Goal: Task Accomplishment & Management: Complete application form

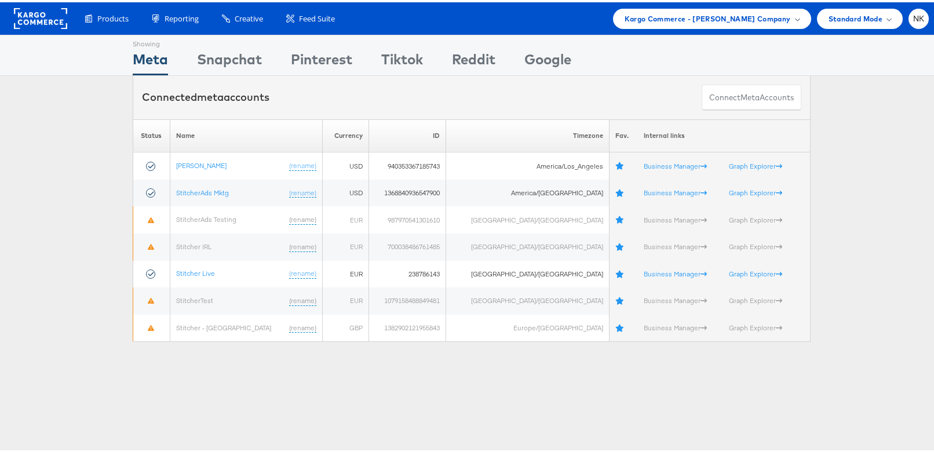
click at [27, 12] on rect at bounding box center [40, 16] width 53 height 21
click at [702, 21] on span "Kargo Commerce - [PERSON_NAME] Company" at bounding box center [708, 16] width 166 height 12
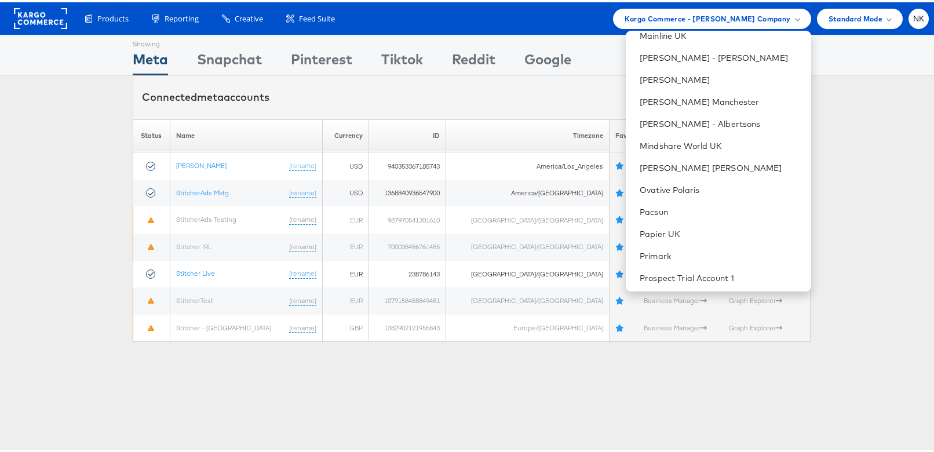
scroll to position [1111, 0]
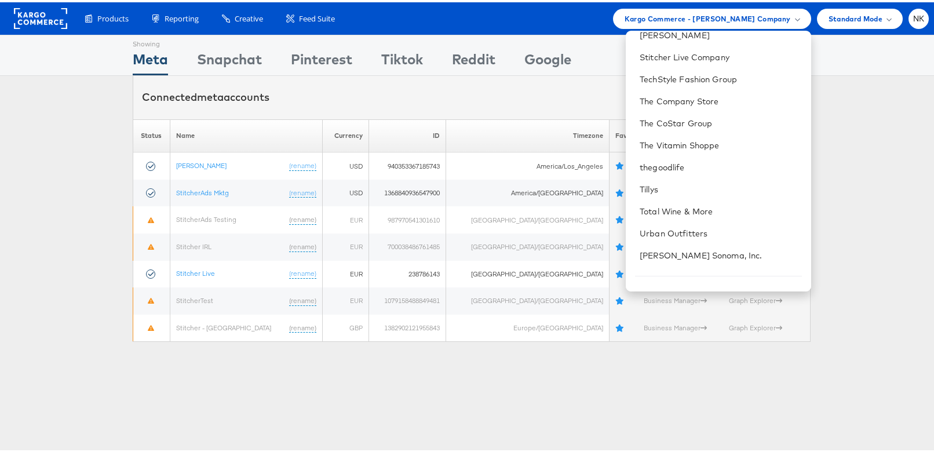
click at [414, 12] on div "Products Product Catalogs Enhance Your Product Catalog, Map Them to Publishers,…" at bounding box center [501, 16] width 856 height 20
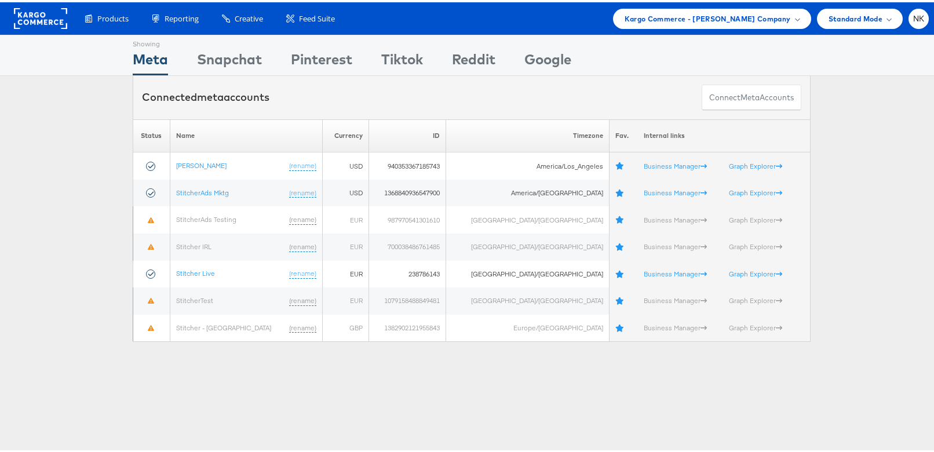
click at [355, 14] on div "Products Product Catalogs Enhance Your Product Catalog, Map Them to Publishers,…" at bounding box center [501, 16] width 856 height 20
click at [629, 17] on div "Kargo Commerce - Namit Kumar Company" at bounding box center [712, 16] width 198 height 20
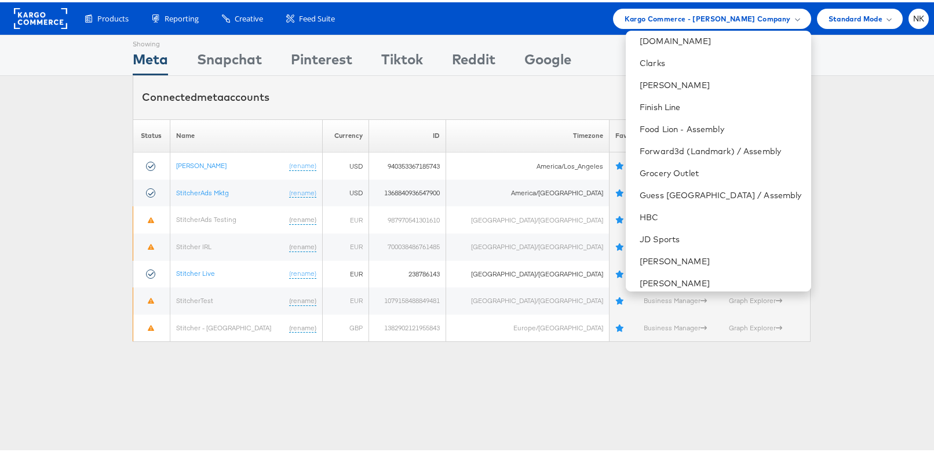
scroll to position [157, 0]
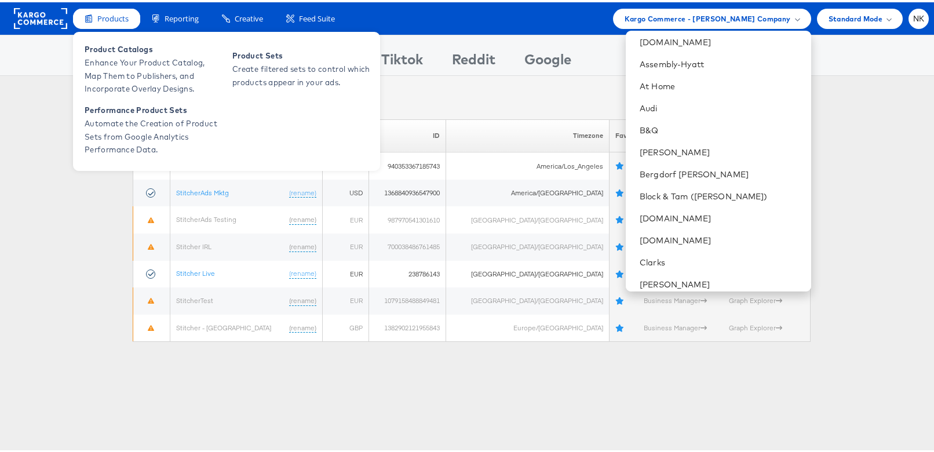
drag, startPoint x: 75, startPoint y: 34, endPoint x: 86, endPoint y: 20, distance: 17.7
click at [75, 33] on div "Showing Meta Showing Snapchat Showing Pinterest Showing Tiktok Showing Reddit S…" at bounding box center [471, 52] width 943 height 41
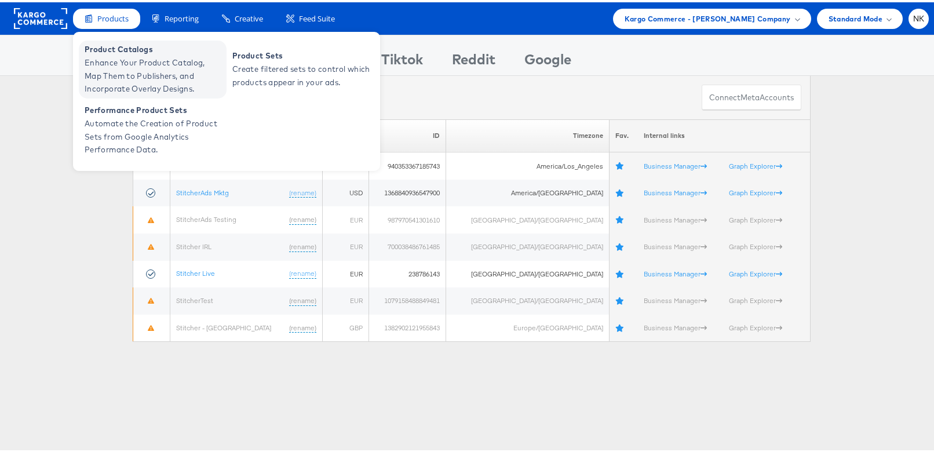
click at [111, 76] on span "Enhance Your Product Catalog, Map Them to Publishers, and Incorporate Overlay D…" at bounding box center [154, 73] width 139 height 39
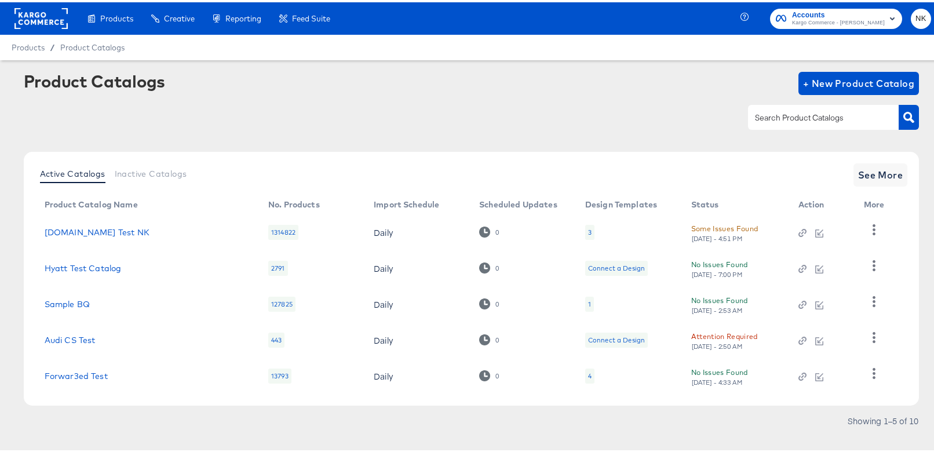
click at [425, 57] on div "Products / Product Catalogs" at bounding box center [471, 44] width 943 height 25
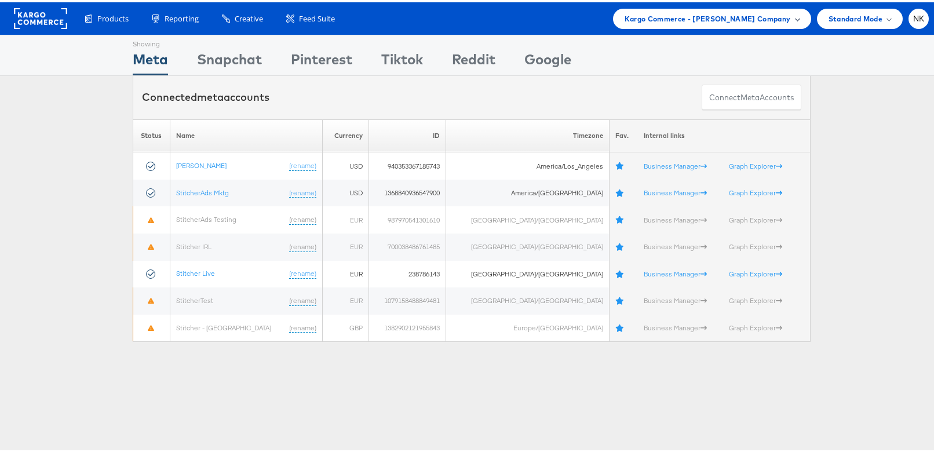
click at [684, 20] on span "Kargo Commerce - [PERSON_NAME] Company" at bounding box center [708, 16] width 166 height 12
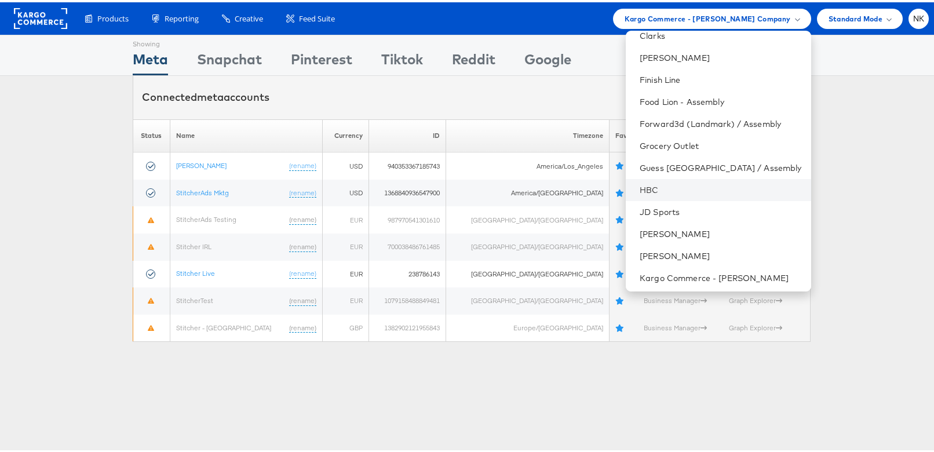
scroll to position [183, 0]
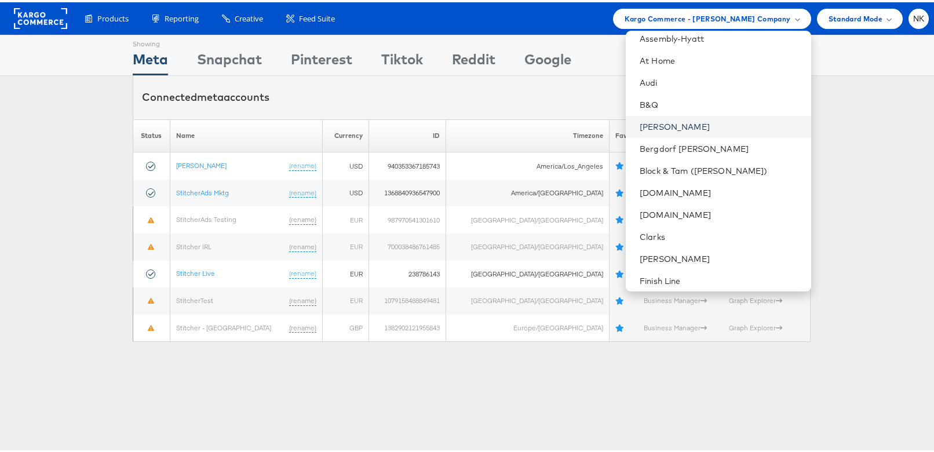
click at [674, 125] on link "[PERSON_NAME]" at bounding box center [721, 125] width 162 height 12
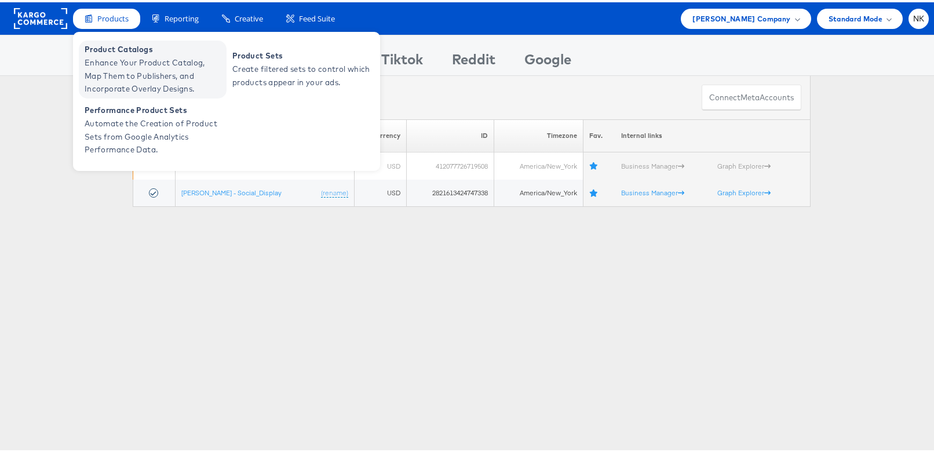
click at [115, 65] on span "Enhance Your Product Catalog, Map Them to Publishers, and Incorporate Overlay D…" at bounding box center [154, 73] width 139 height 39
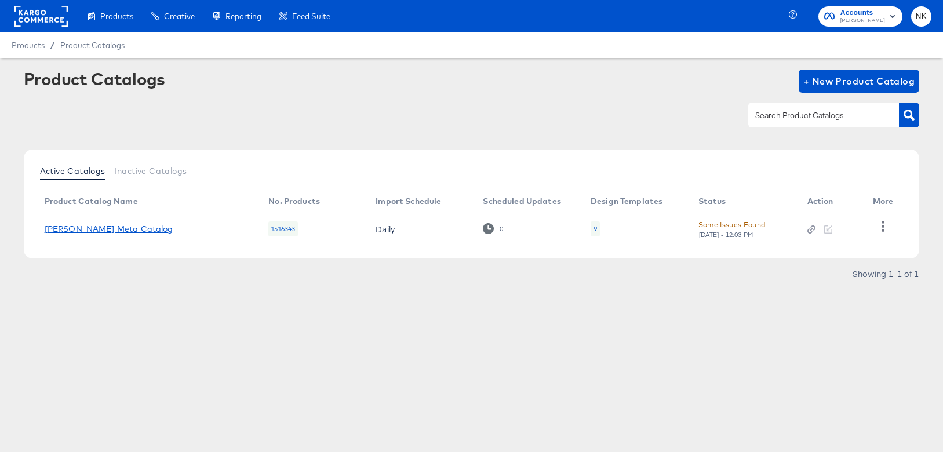
click at [106, 228] on link "Belk Meta Catalog" at bounding box center [109, 228] width 129 height 9
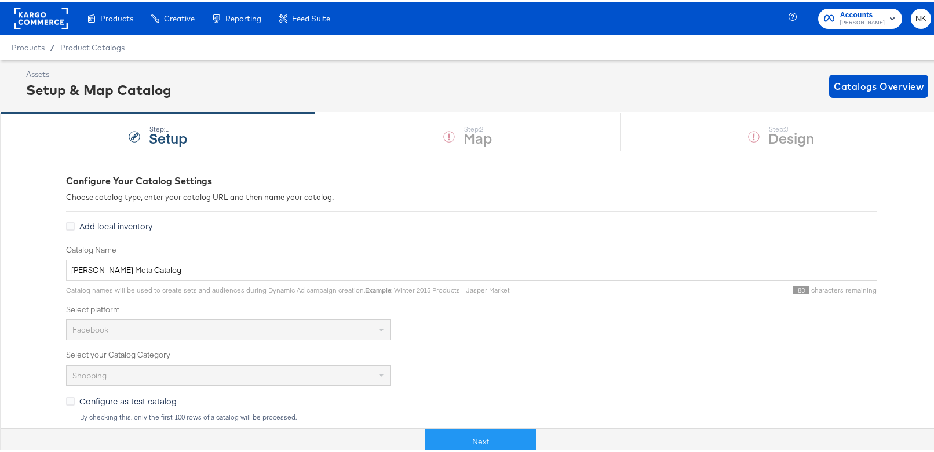
scroll to position [223, 0]
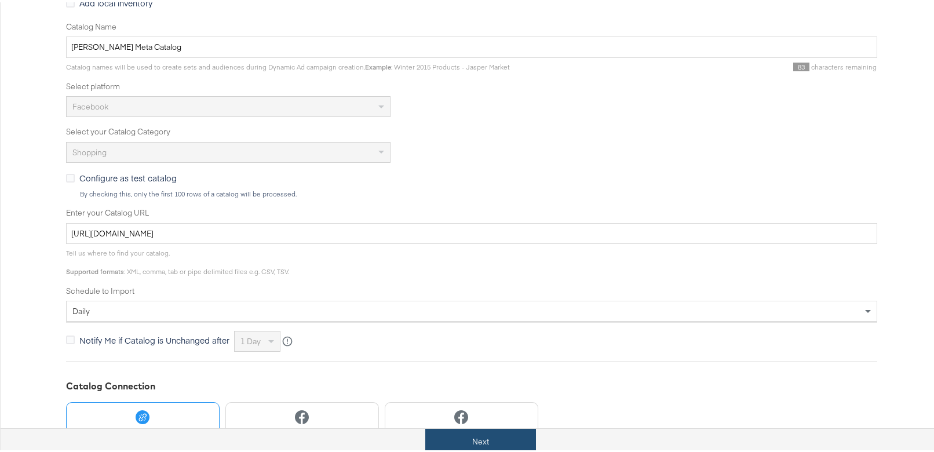
click at [476, 432] on button "Next" at bounding box center [480, 439] width 111 height 26
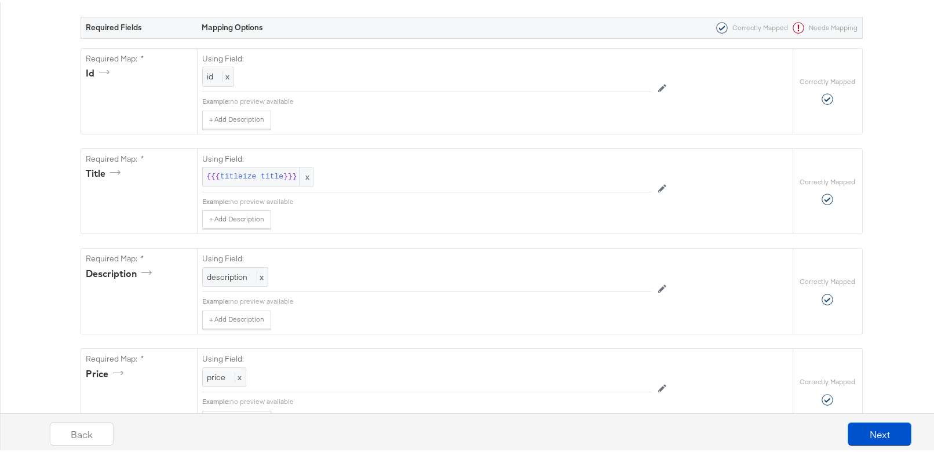
scroll to position [0, 0]
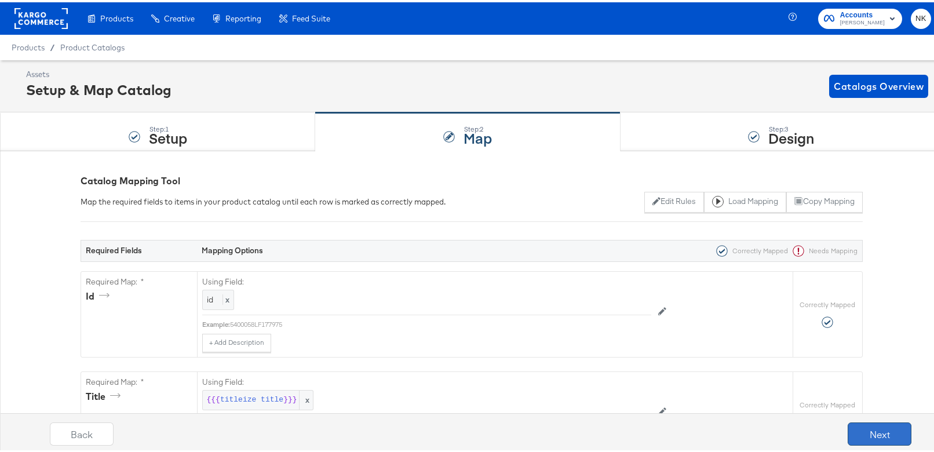
click at [852, 432] on button "Next" at bounding box center [880, 431] width 64 height 23
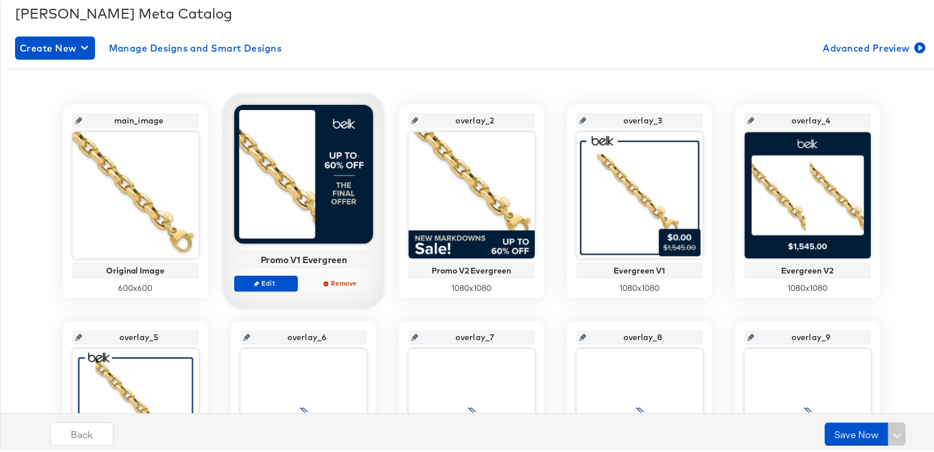
scroll to position [233, 0]
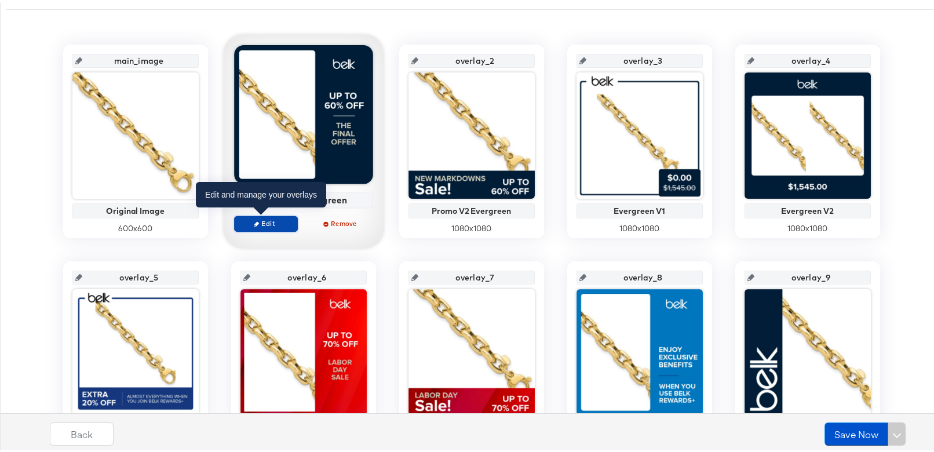
click at [268, 218] on span "Edit" at bounding box center [265, 221] width 53 height 9
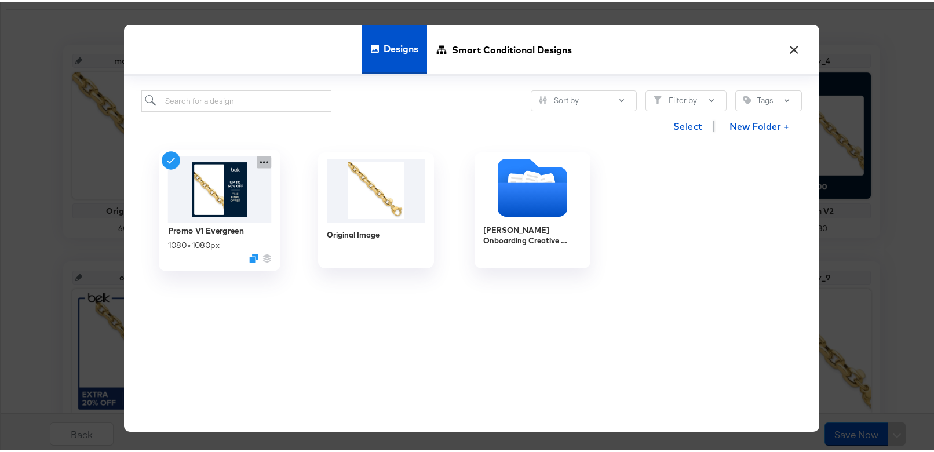
click at [257, 159] on icon at bounding box center [264, 160] width 14 height 12
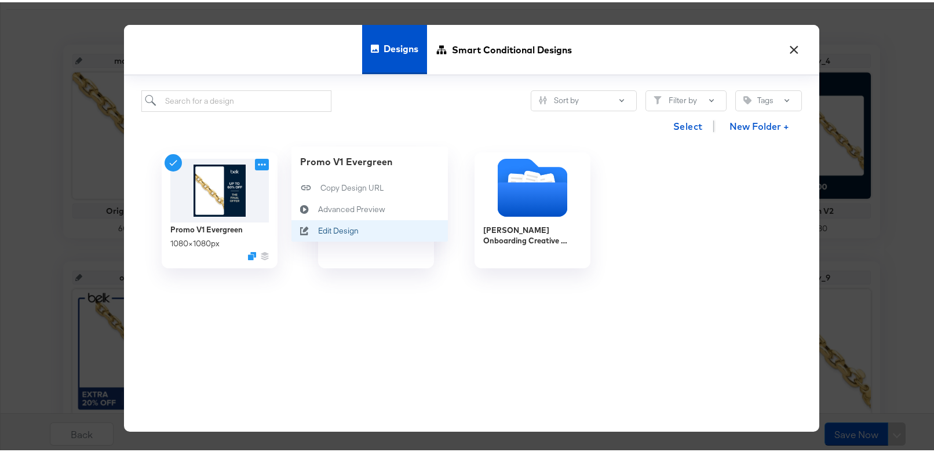
click at [312, 224] on icon at bounding box center [304, 228] width 27 height 9
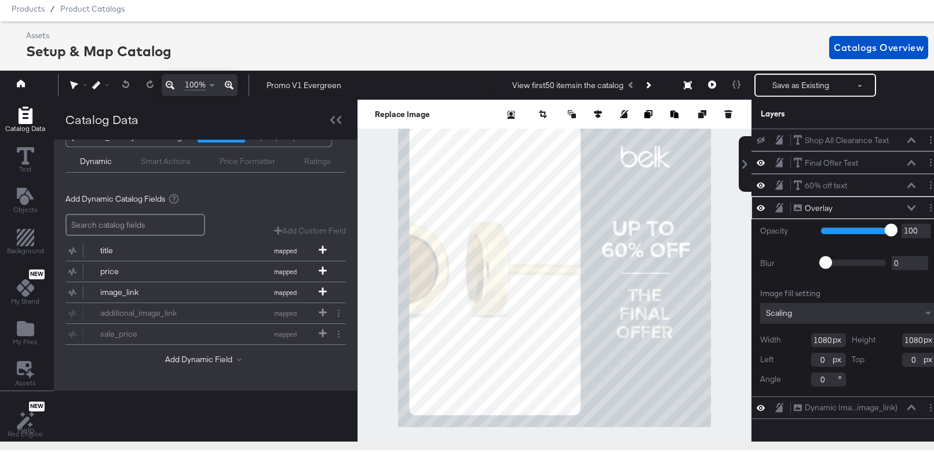
scroll to position [72, 0]
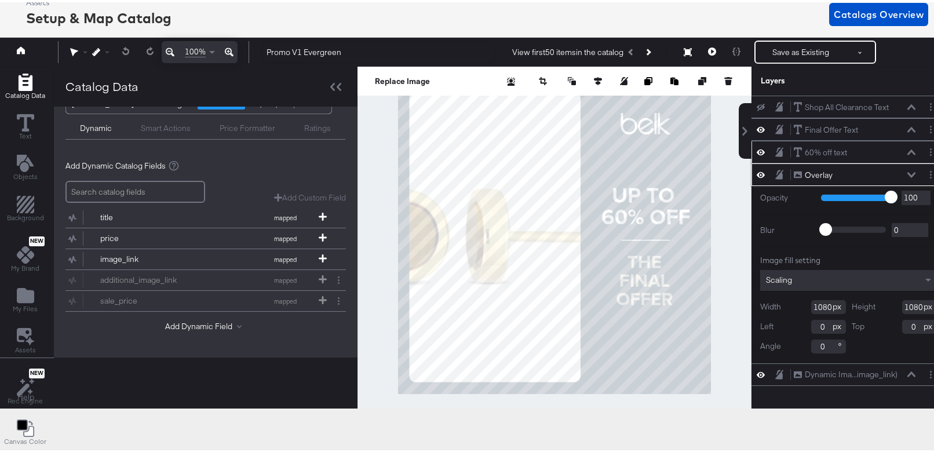
click at [907, 152] on icon at bounding box center [911, 150] width 8 height 6
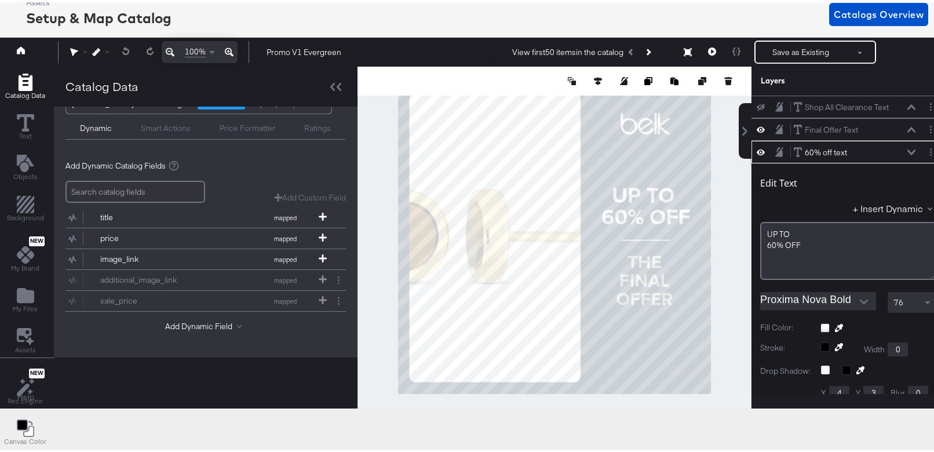
scroll to position [45, 0]
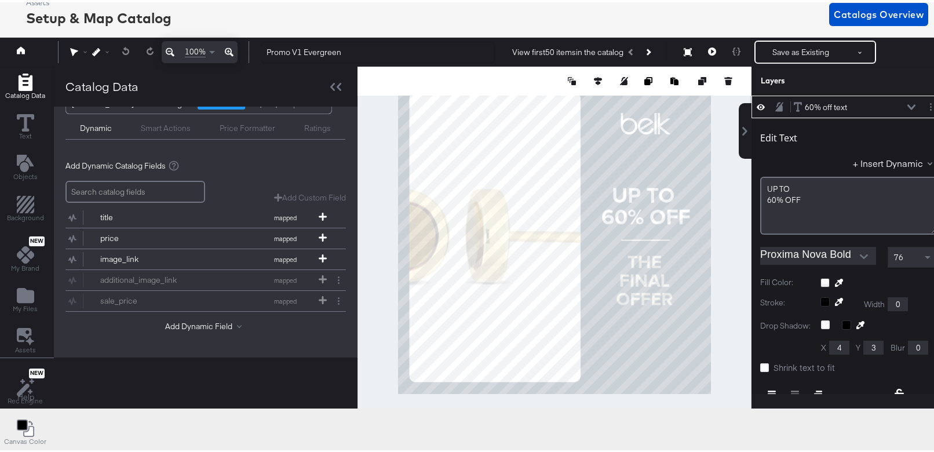
click at [907, 105] on icon at bounding box center [911, 104] width 8 height 5
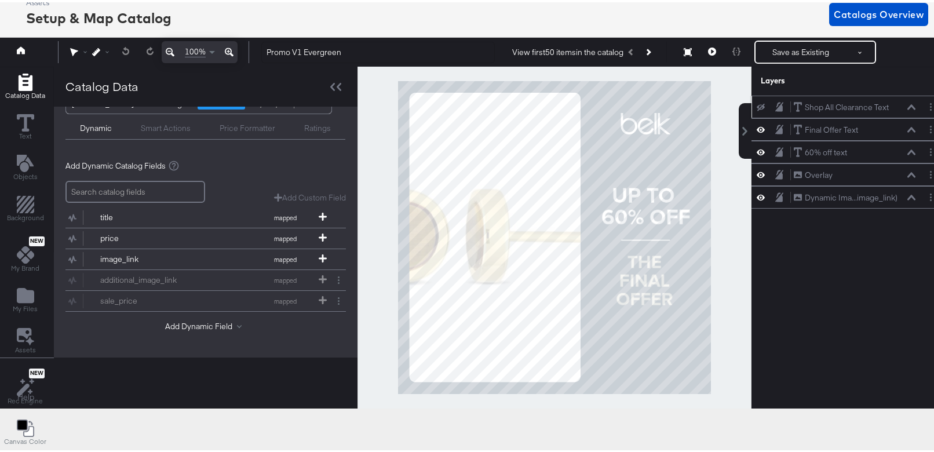
click at [907, 104] on icon at bounding box center [911, 105] width 8 height 6
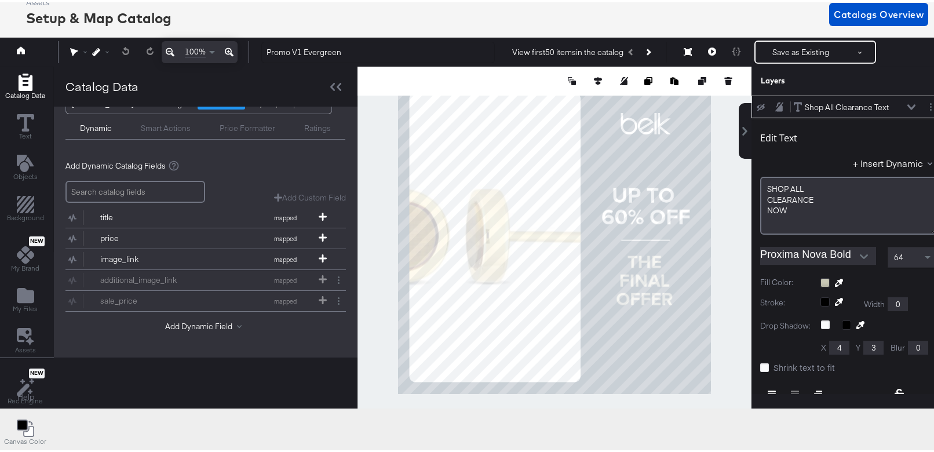
click at [901, 105] on div "Shop All Clearance Text Shop All Clearance Text" at bounding box center [857, 105] width 129 height 12
click at [907, 105] on icon at bounding box center [911, 105] width 8 height 6
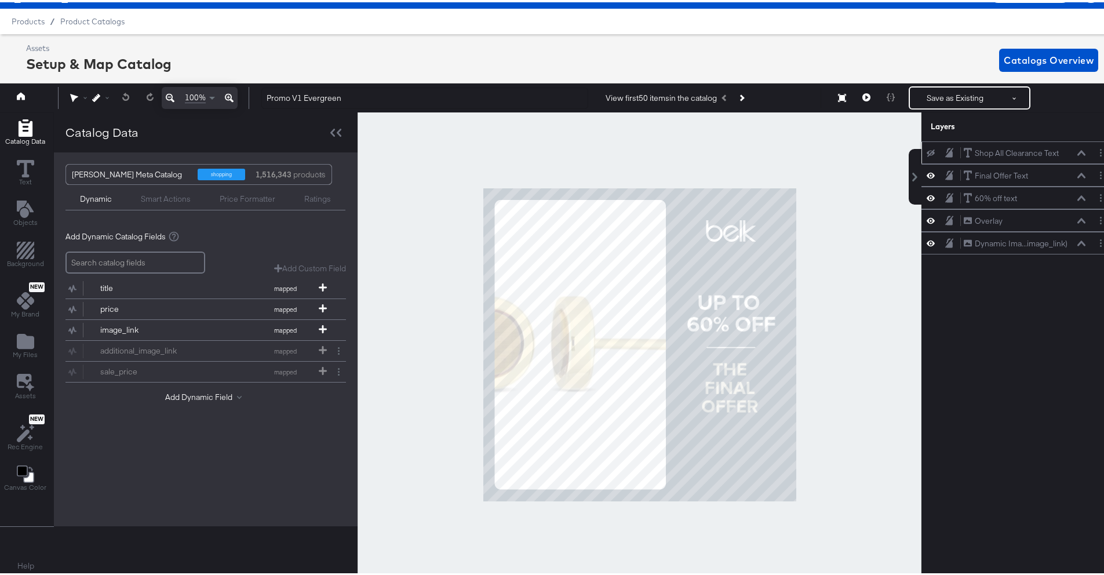
click at [942, 148] on icon at bounding box center [1081, 150] width 8 height 5
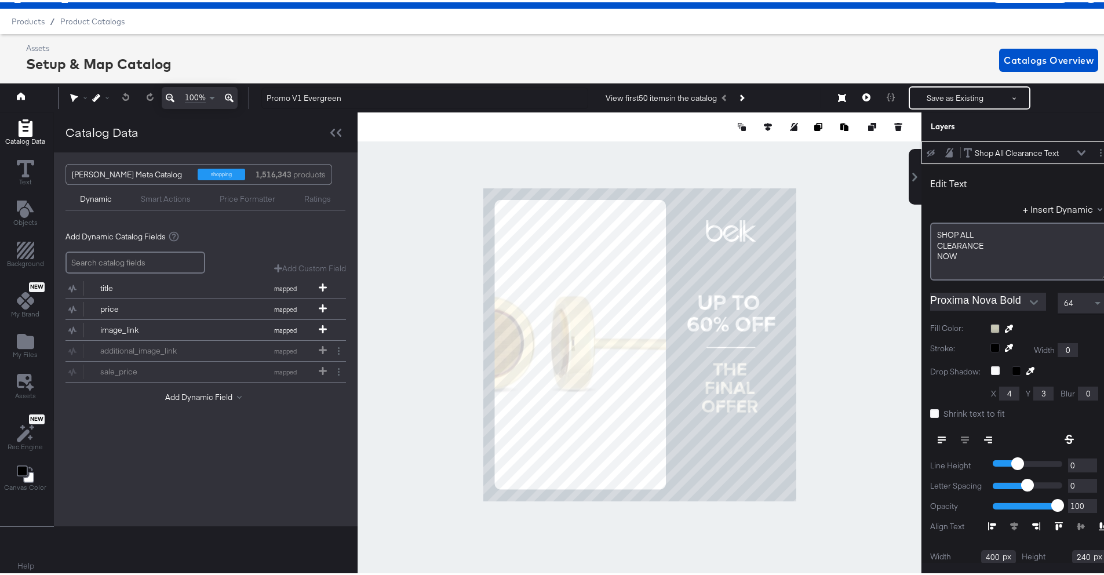
click at [942, 148] on icon at bounding box center [1081, 151] width 8 height 6
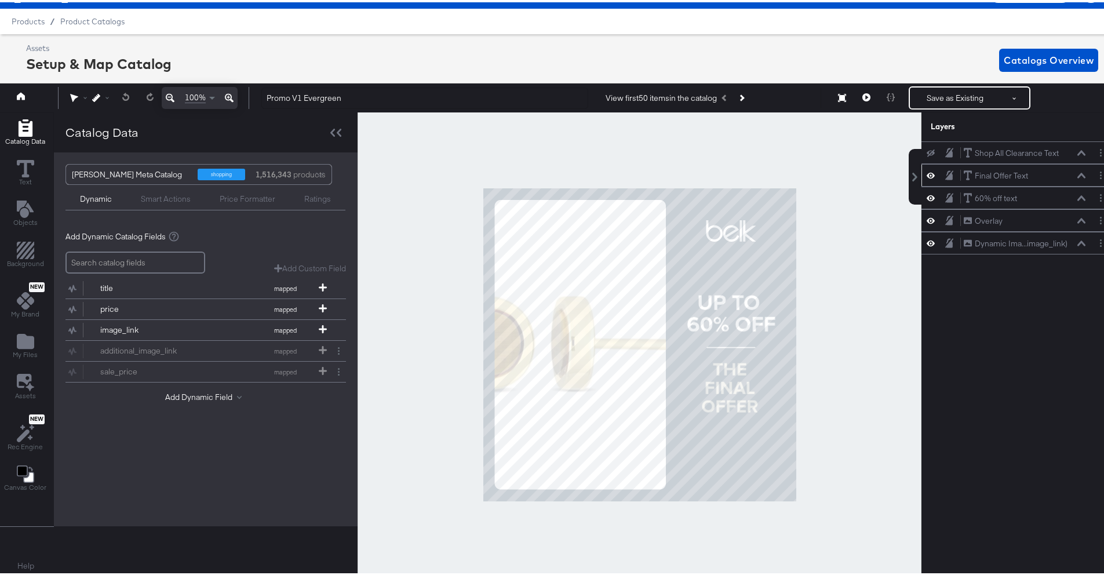
click at [942, 175] on icon at bounding box center [1081, 173] width 8 height 6
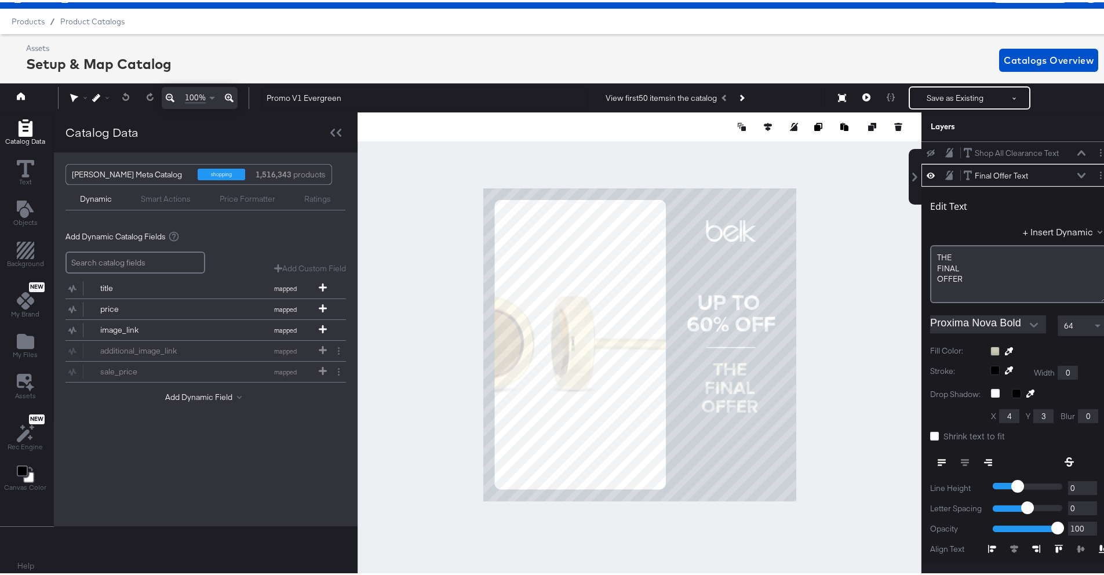
click at [942, 169] on div "Final Offer Text Final Offer Text" at bounding box center [1024, 173] width 123 height 12
click at [942, 173] on icon at bounding box center [1081, 172] width 8 height 5
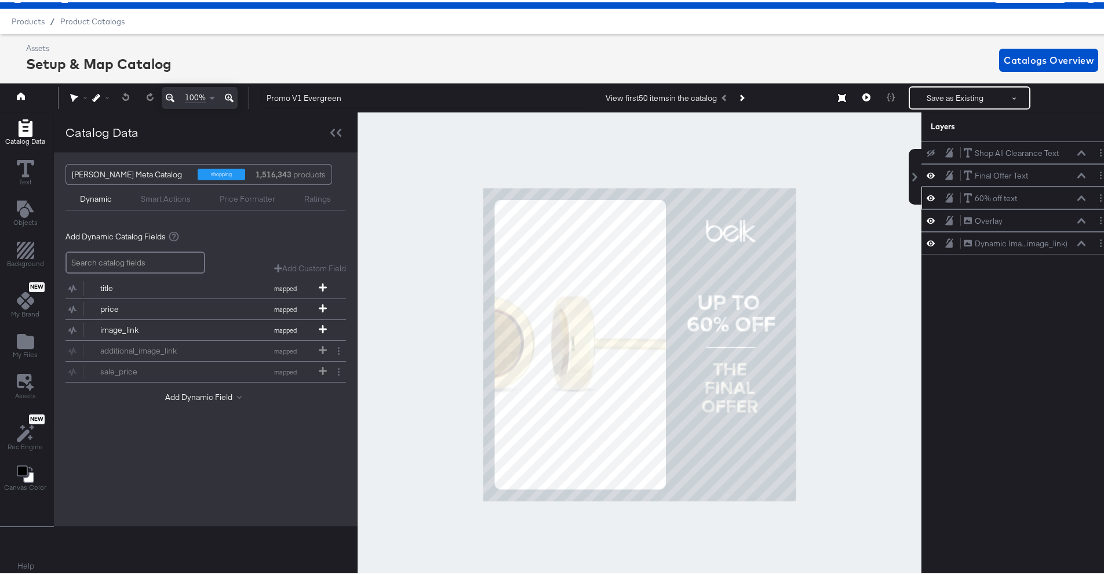
click at [942, 198] on icon at bounding box center [1081, 195] width 8 height 5
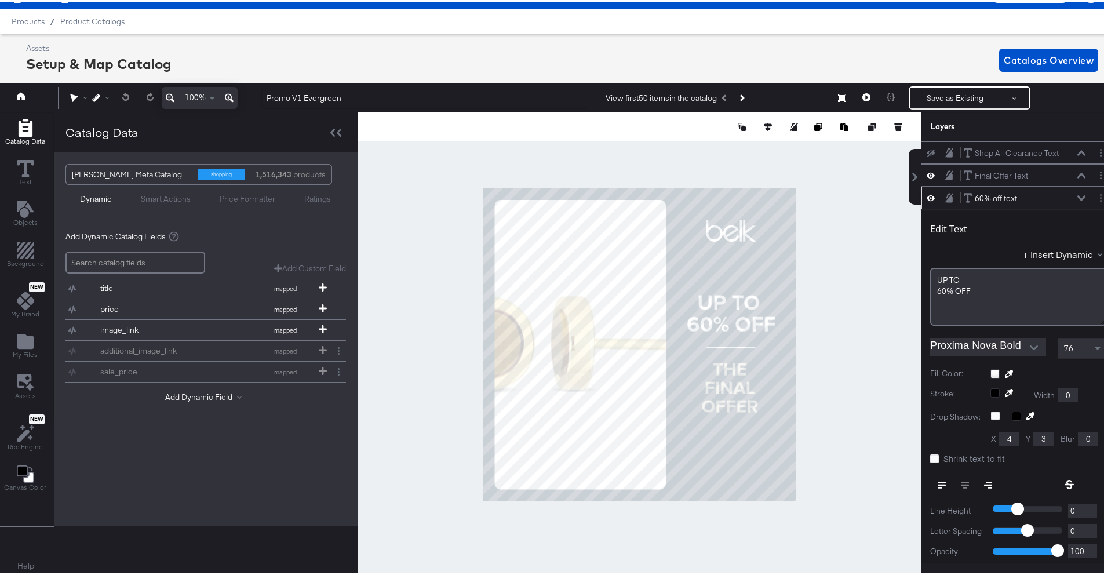
click at [942, 194] on icon at bounding box center [1081, 196] width 8 height 6
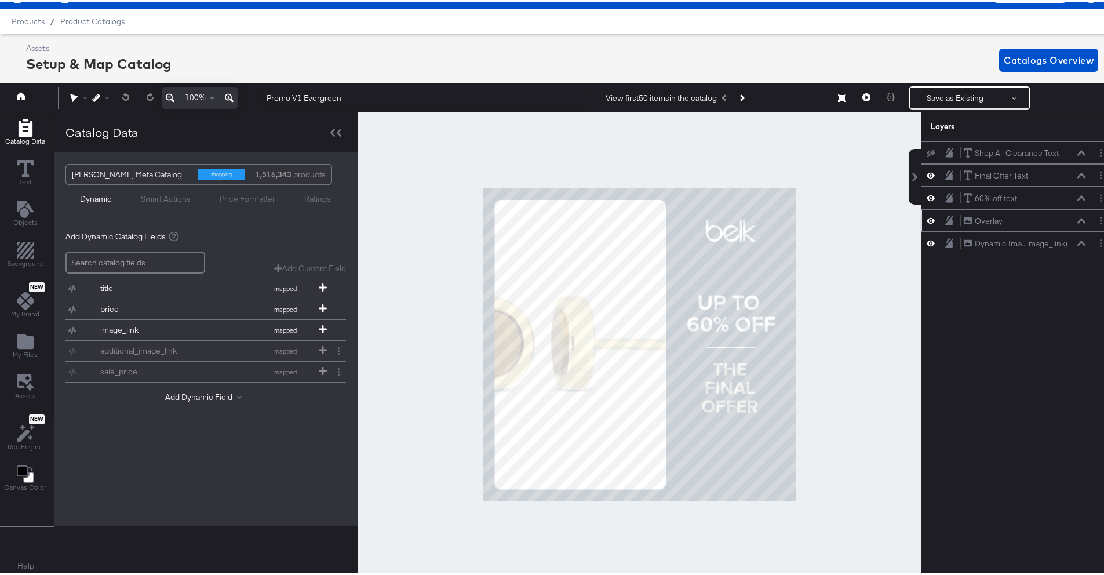
click at [942, 216] on icon at bounding box center [1081, 219] width 8 height 6
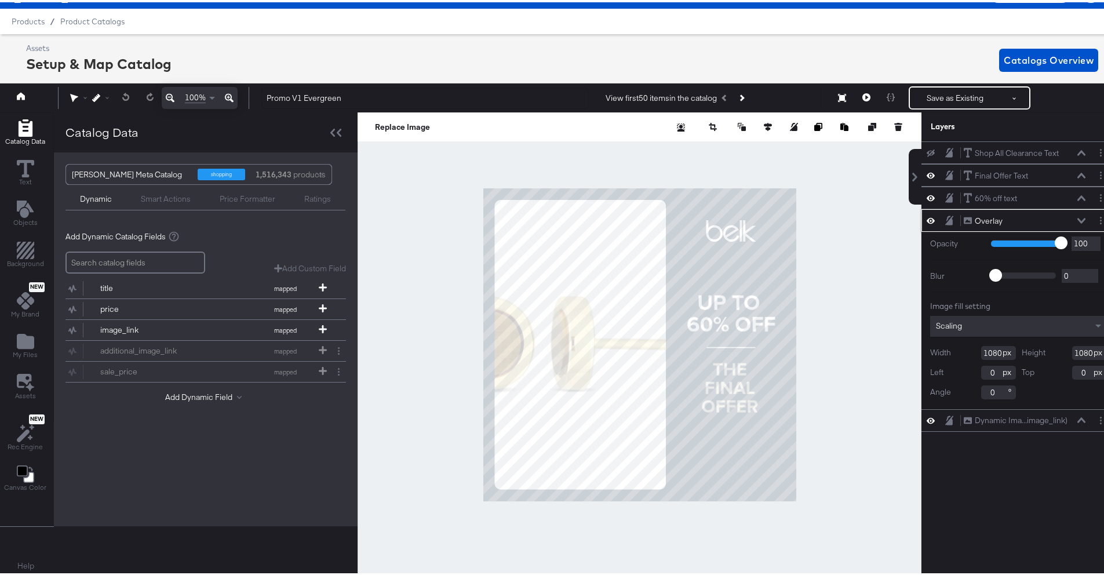
scroll to position [26, 3]
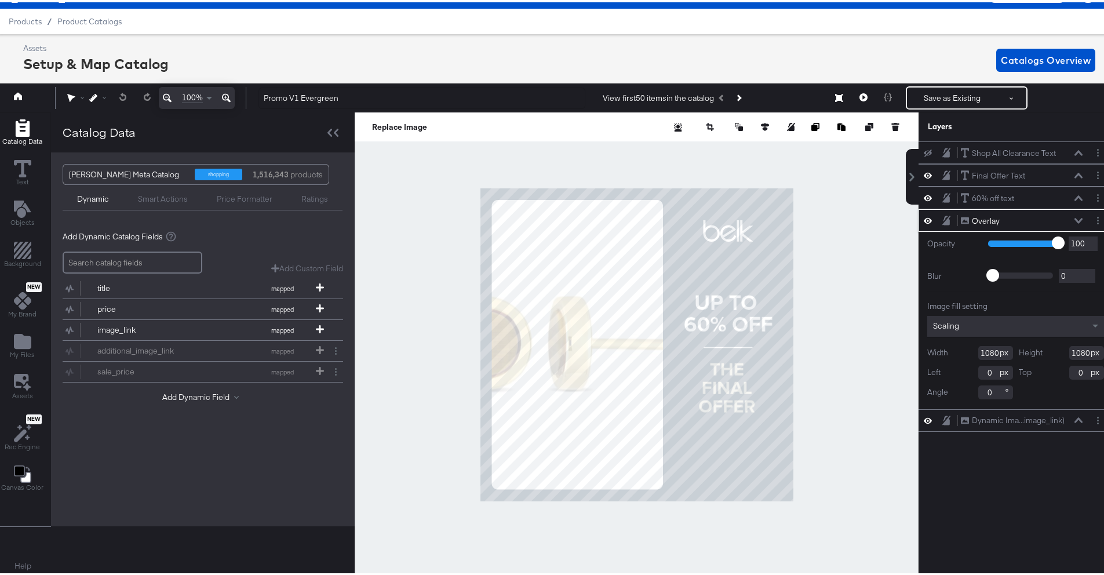
click at [942, 217] on icon at bounding box center [1078, 219] width 8 height 6
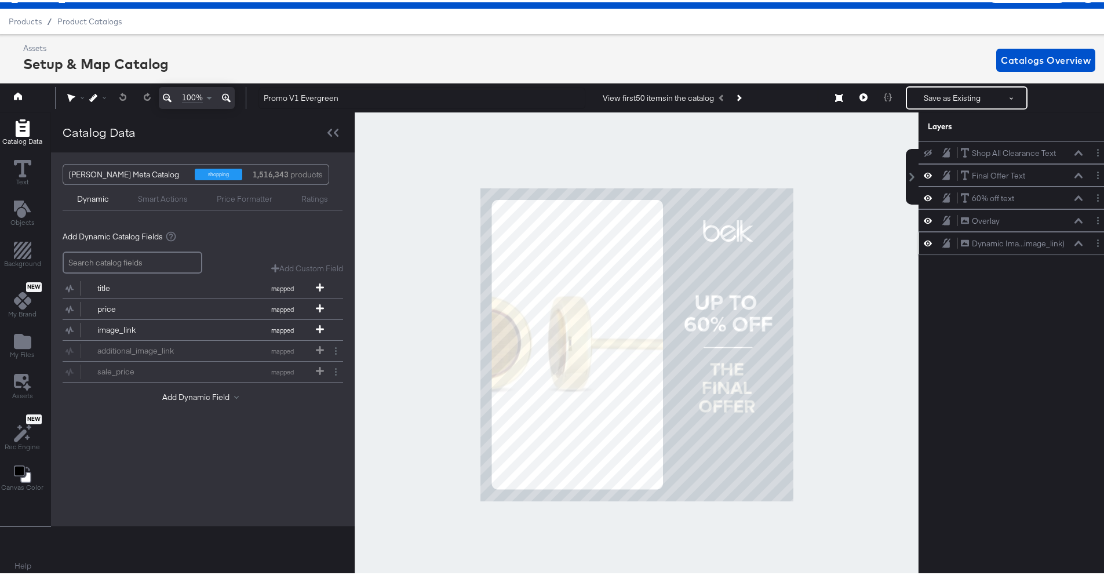
click at [942, 246] on div "Dynamic Ima...image_link) Dynamic Image (image_link)" at bounding box center [1024, 241] width 129 height 12
click at [942, 244] on button at bounding box center [1078, 241] width 9 height 7
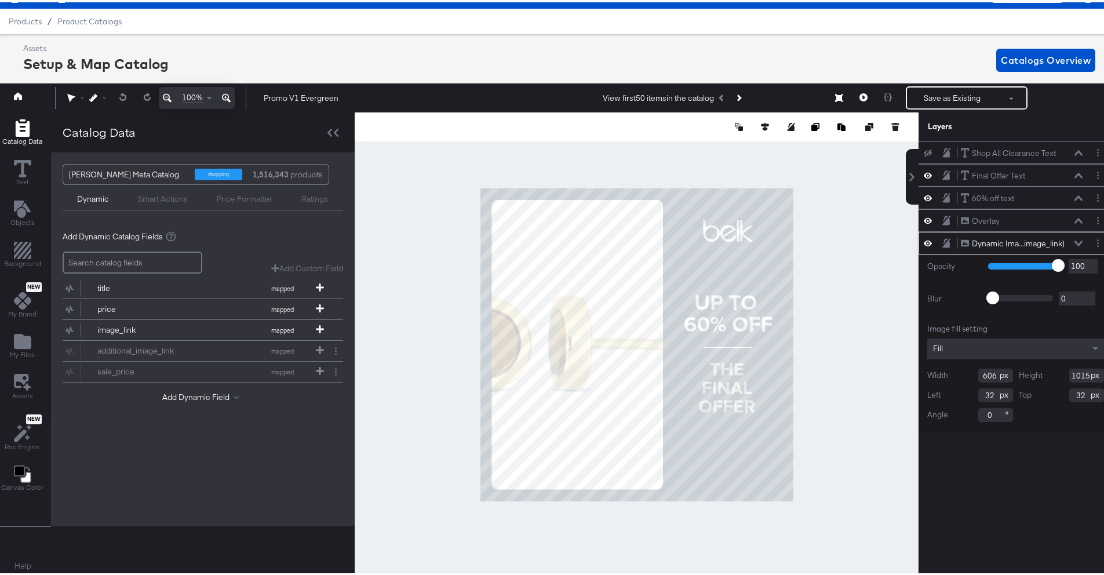
click at [942, 241] on icon at bounding box center [1078, 241] width 8 height 6
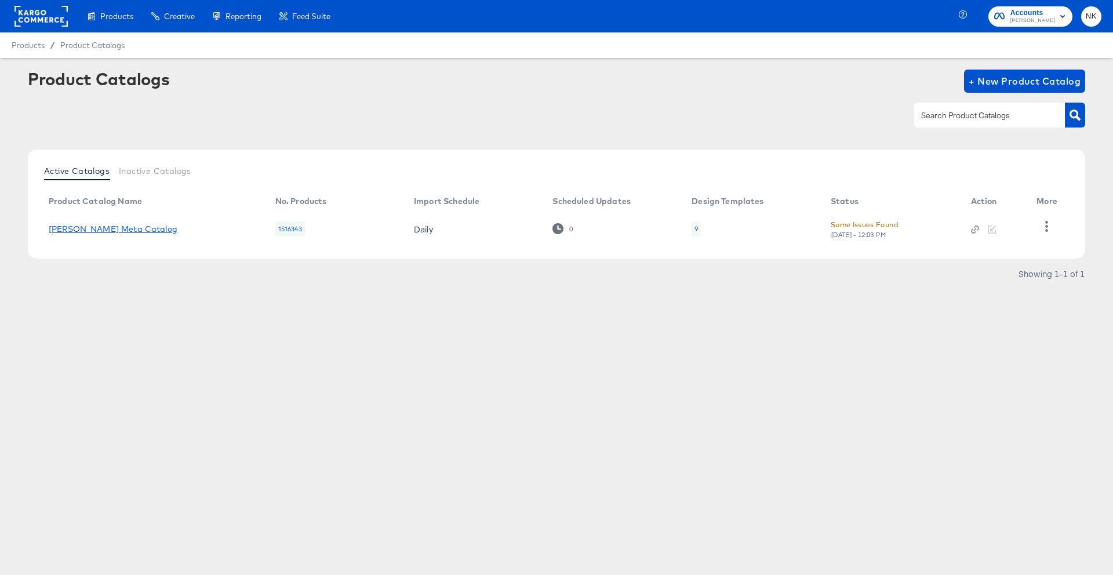
click at [88, 231] on link "Belk Meta Catalog" at bounding box center [113, 228] width 129 height 9
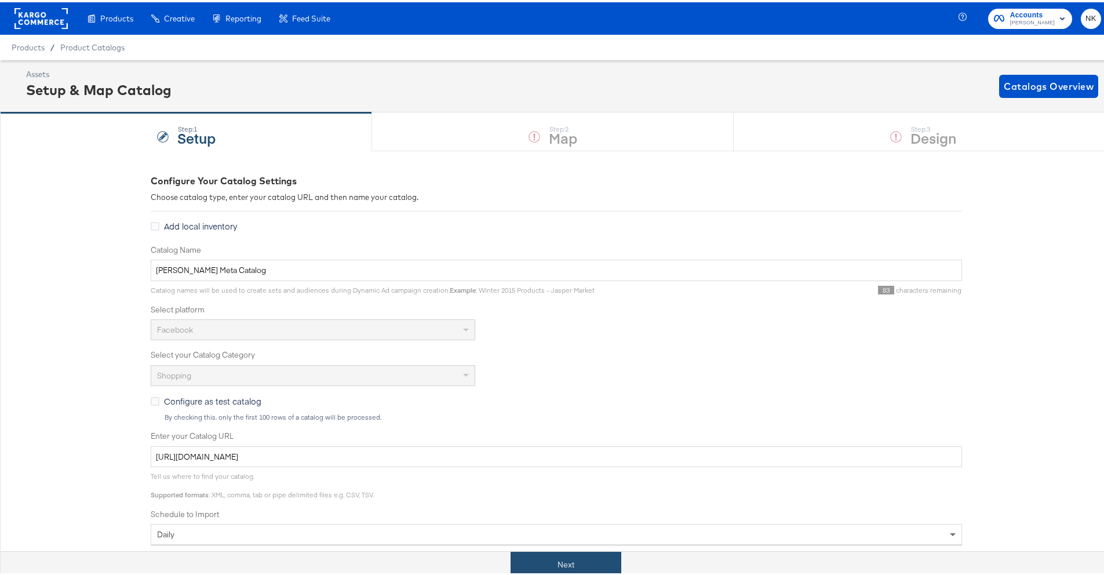
click at [604, 451] on button "Next" at bounding box center [566, 562] width 111 height 26
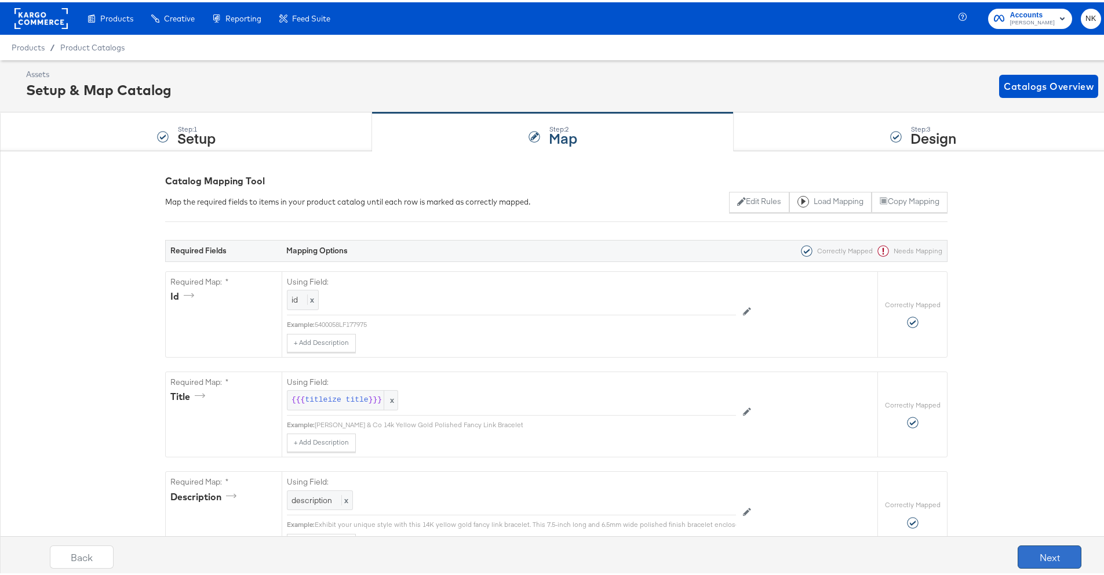
click at [942, 451] on button "Next" at bounding box center [1050, 554] width 64 height 23
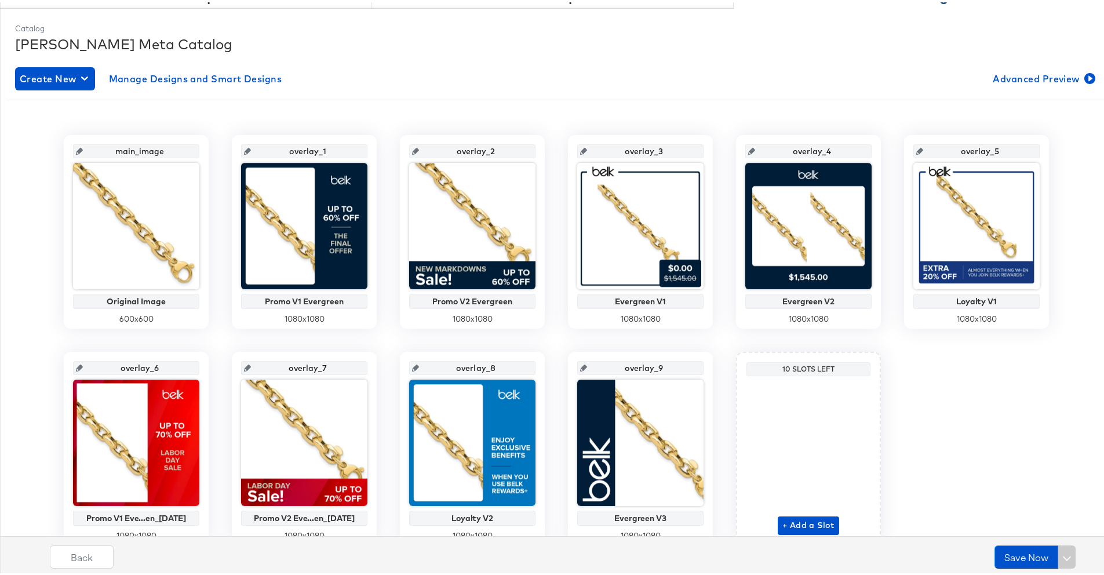
scroll to position [195, 0]
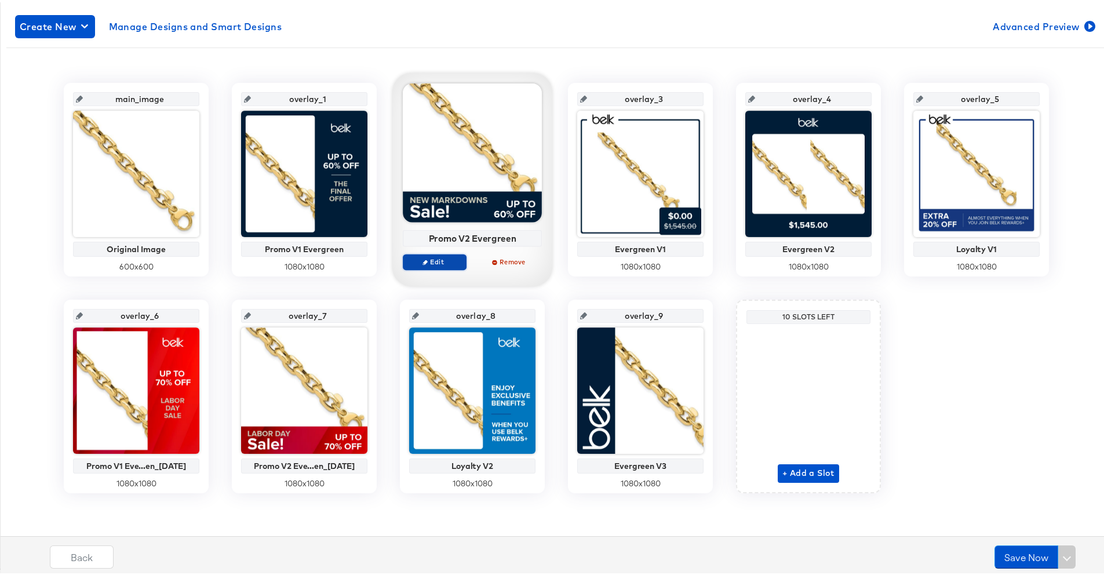
click at [454, 258] on span "Edit" at bounding box center [434, 259] width 53 height 9
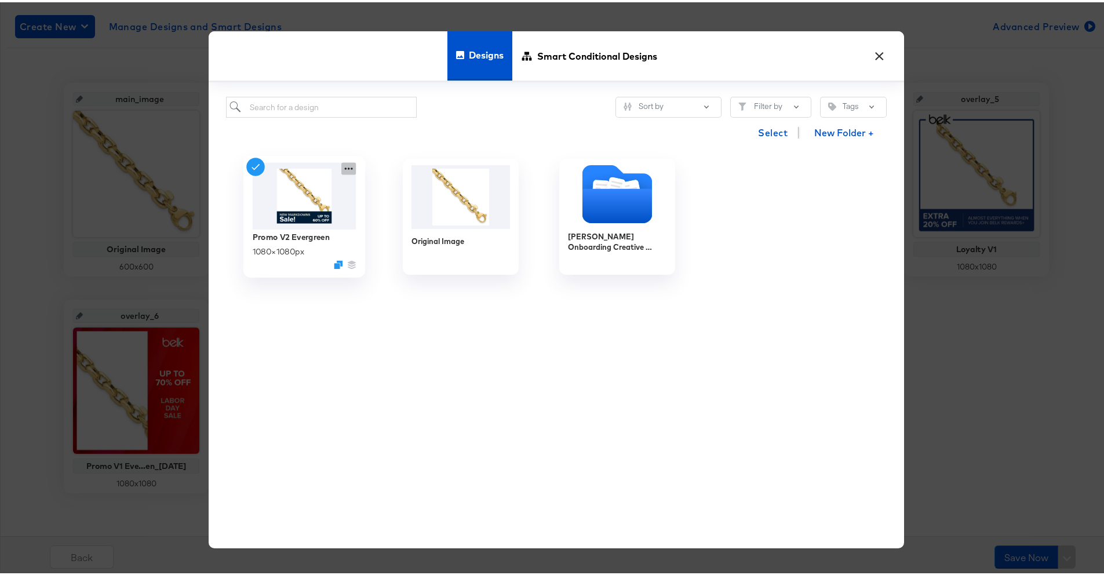
click at [342, 167] on icon at bounding box center [348, 166] width 14 height 12
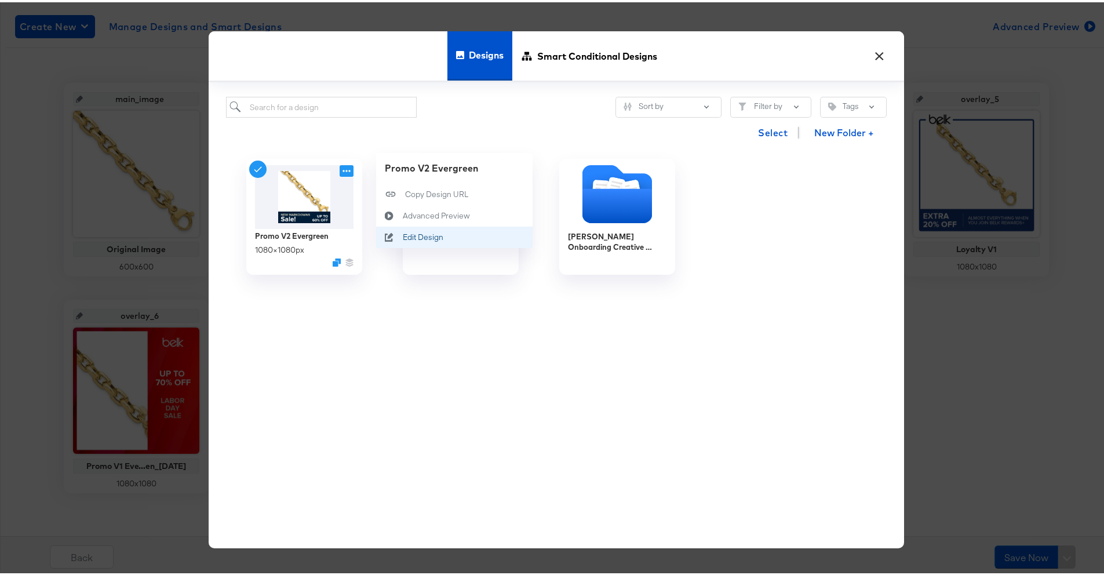
click at [393, 231] on icon at bounding box center [389, 234] width 27 height 9
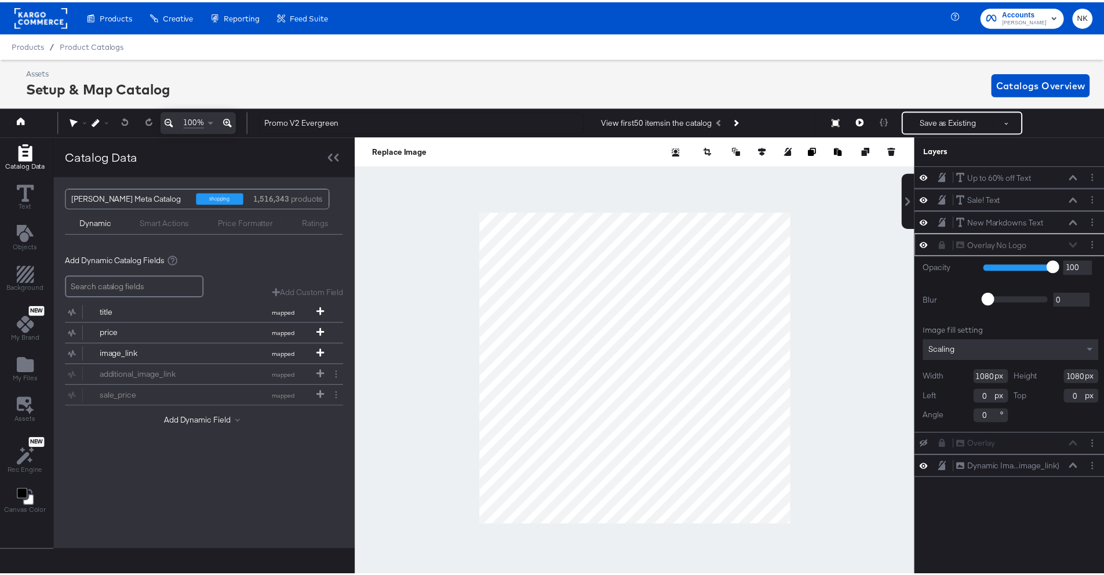
scroll to position [0, 3]
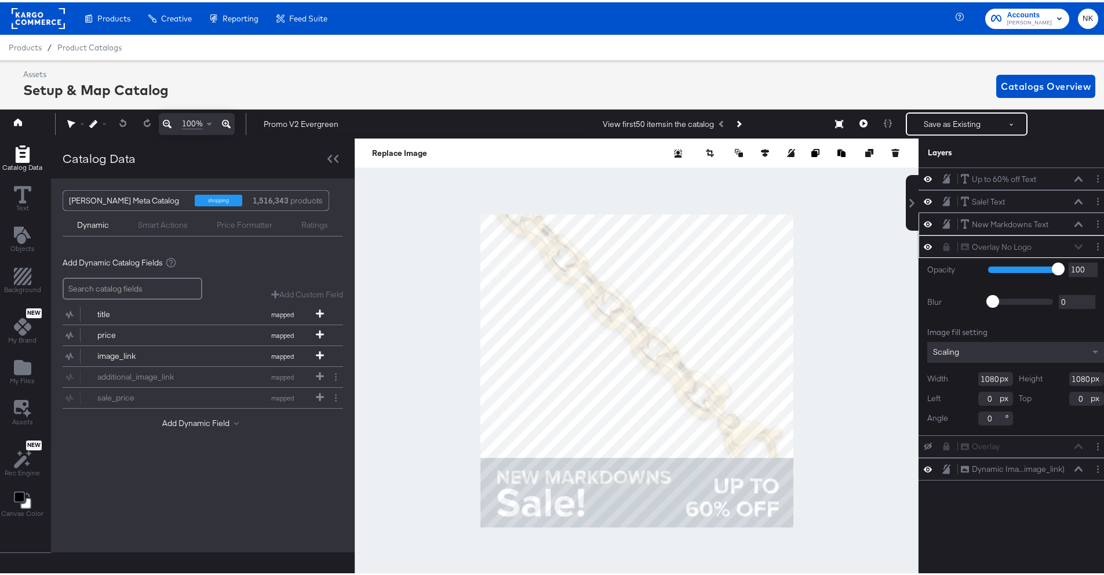
click at [942, 220] on icon at bounding box center [1078, 222] width 8 height 6
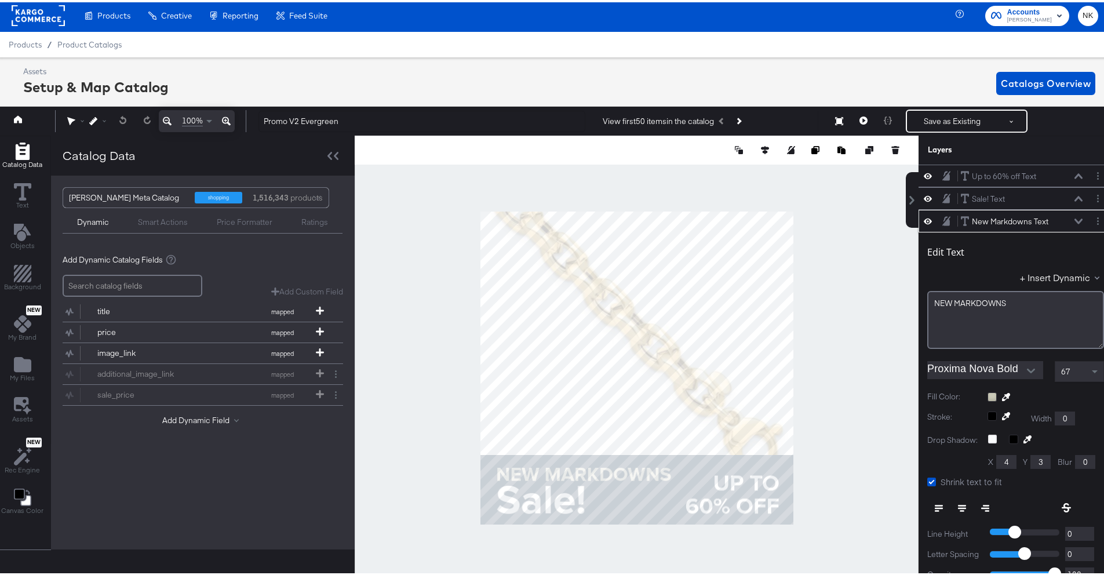
scroll to position [45, 0]
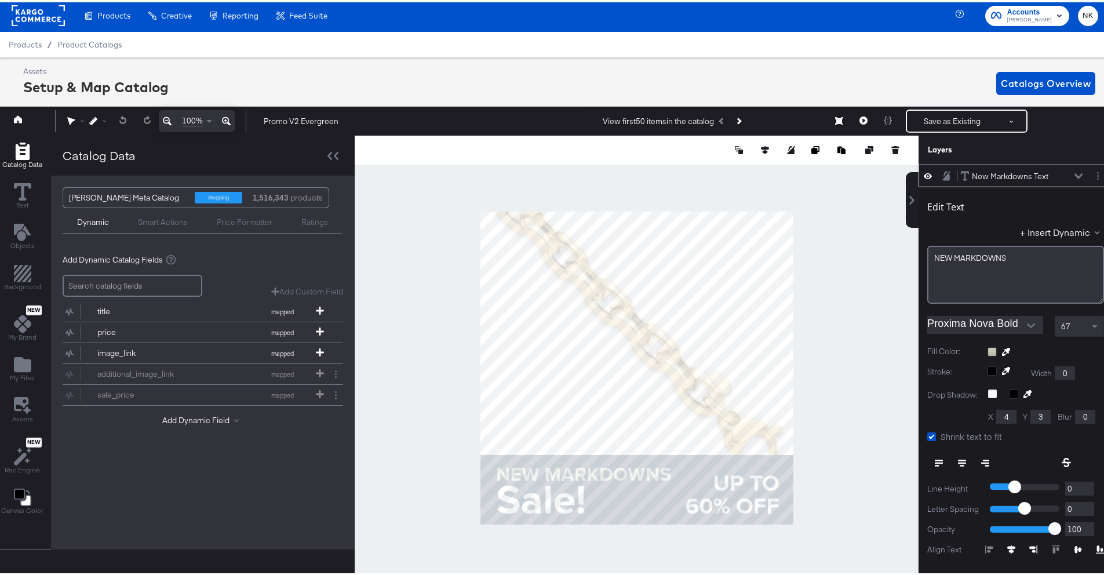
click at [942, 174] on icon at bounding box center [1078, 173] width 8 height 5
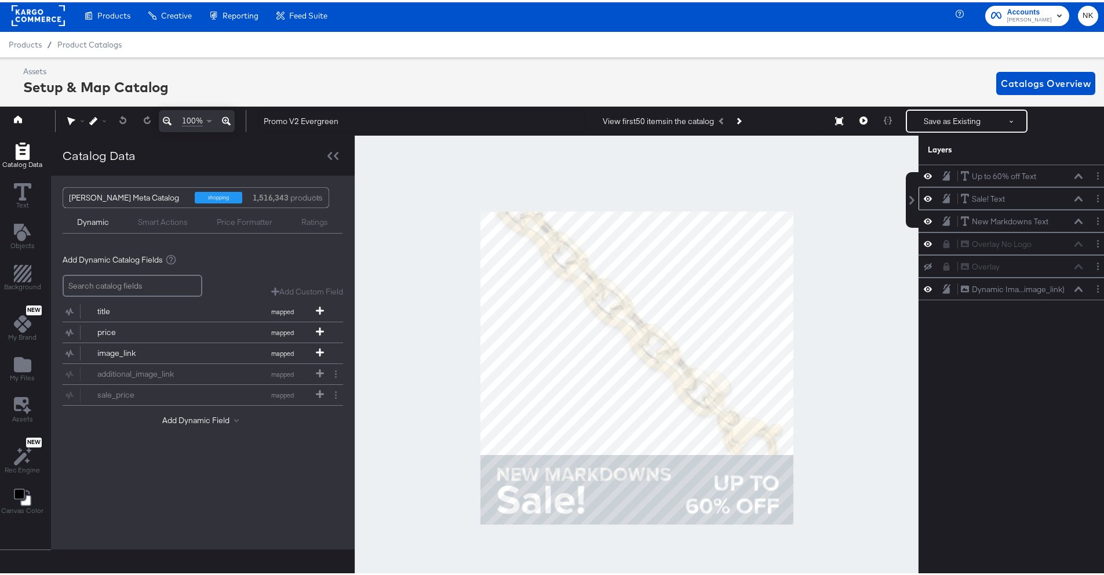
click at [942, 198] on icon at bounding box center [1078, 197] width 8 height 6
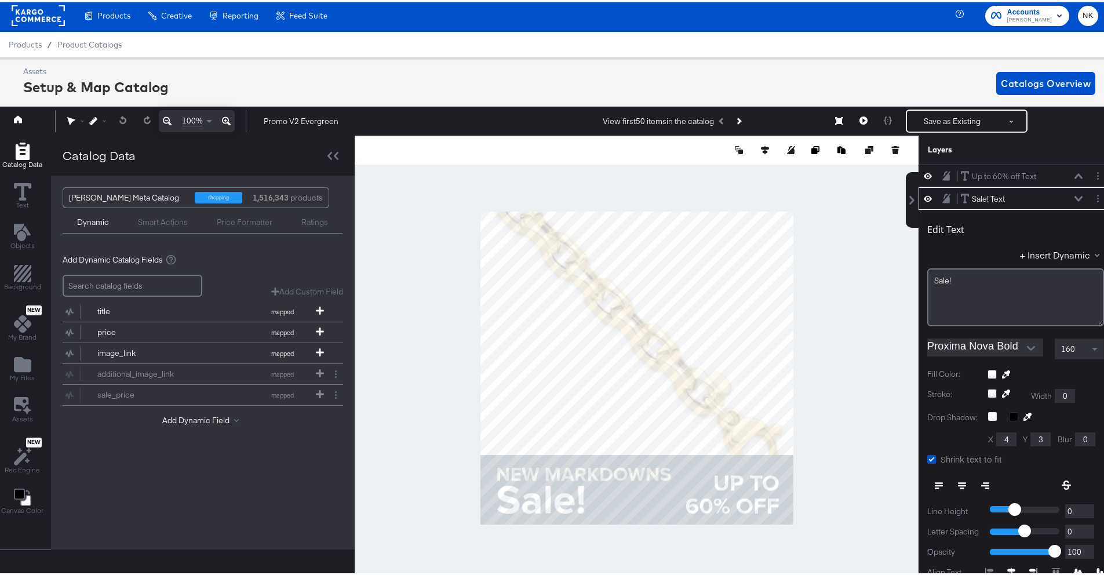
scroll to position [23, 0]
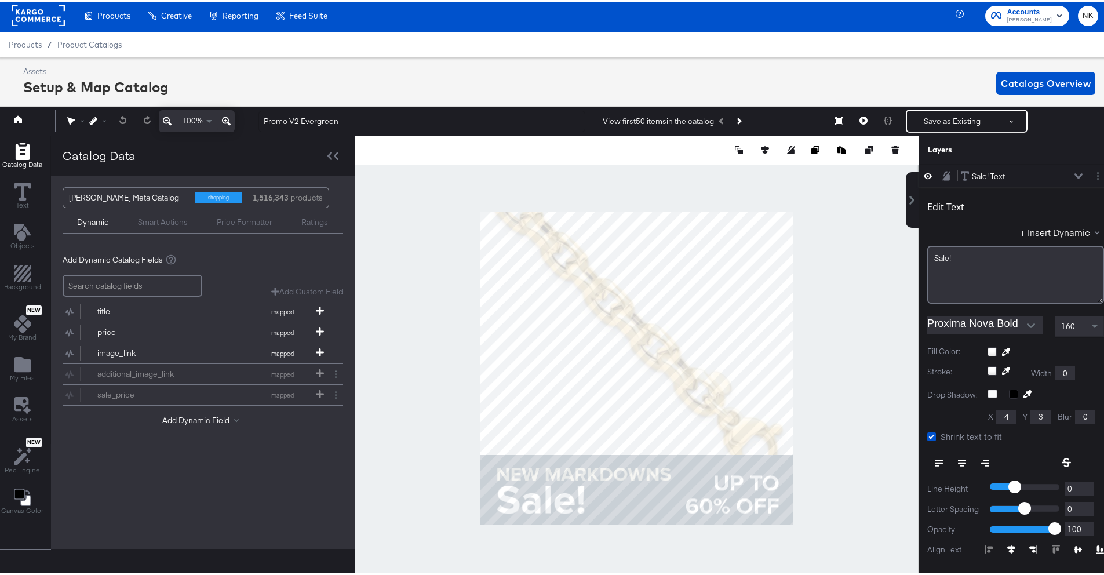
click at [942, 174] on icon at bounding box center [1078, 174] width 8 height 6
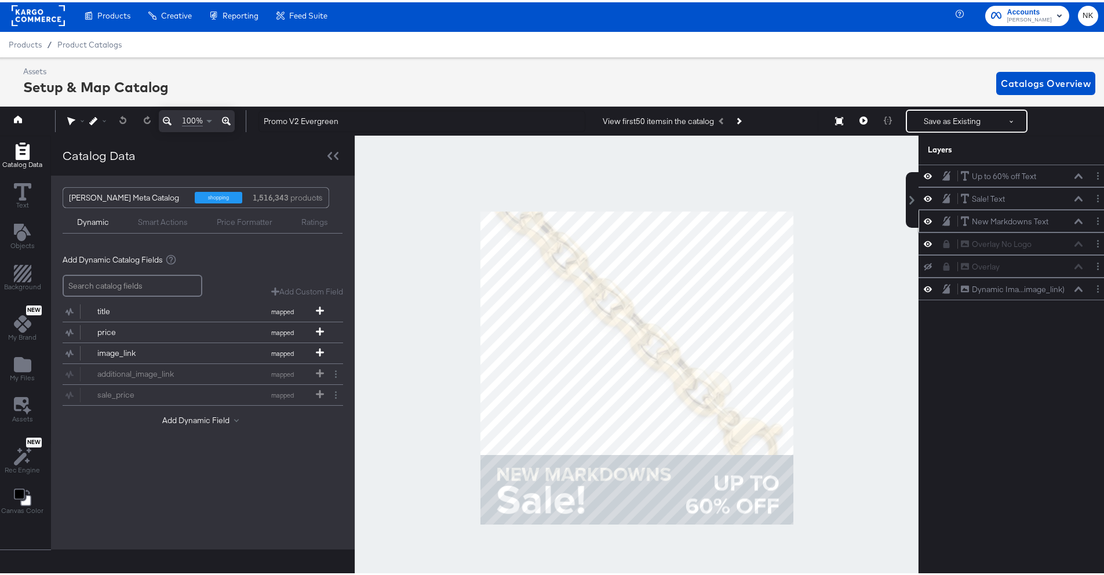
click at [942, 220] on icon at bounding box center [1078, 218] width 8 height 5
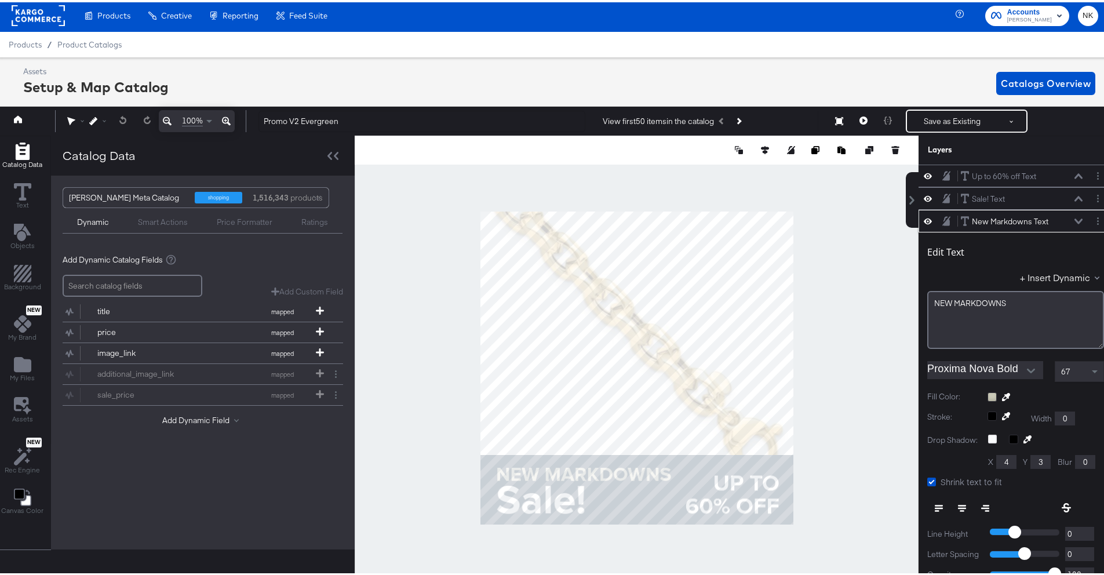
scroll to position [45, 0]
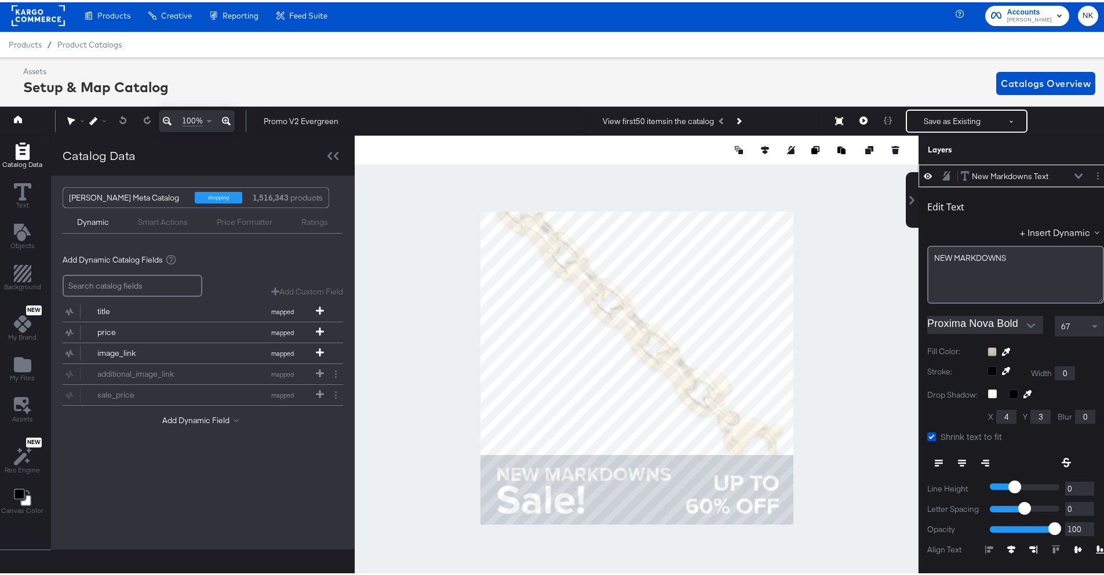
click at [942, 174] on icon at bounding box center [1078, 173] width 8 height 5
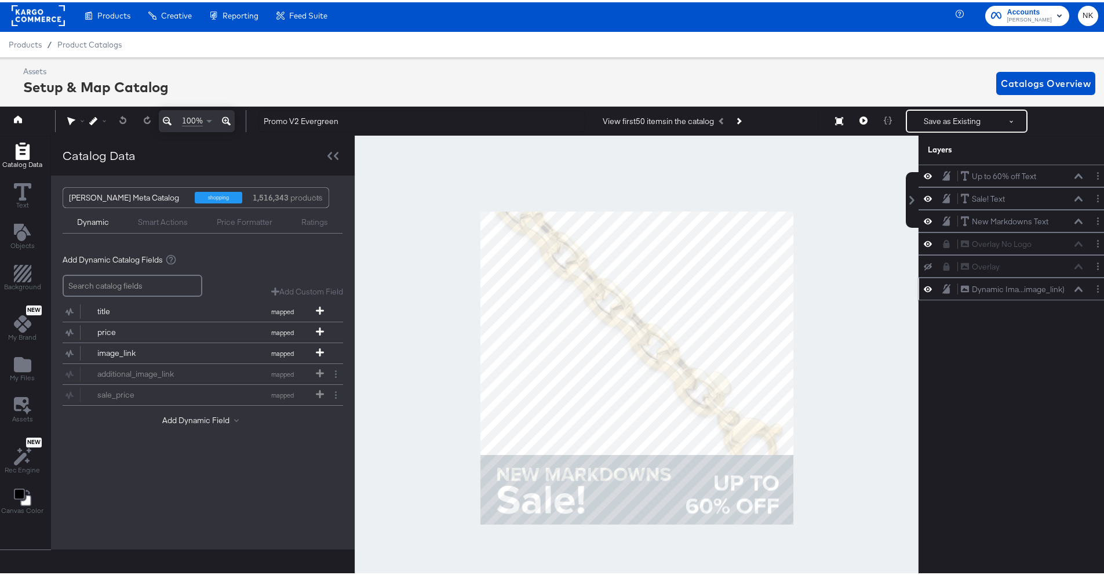
click at [942, 289] on icon at bounding box center [1078, 287] width 8 height 6
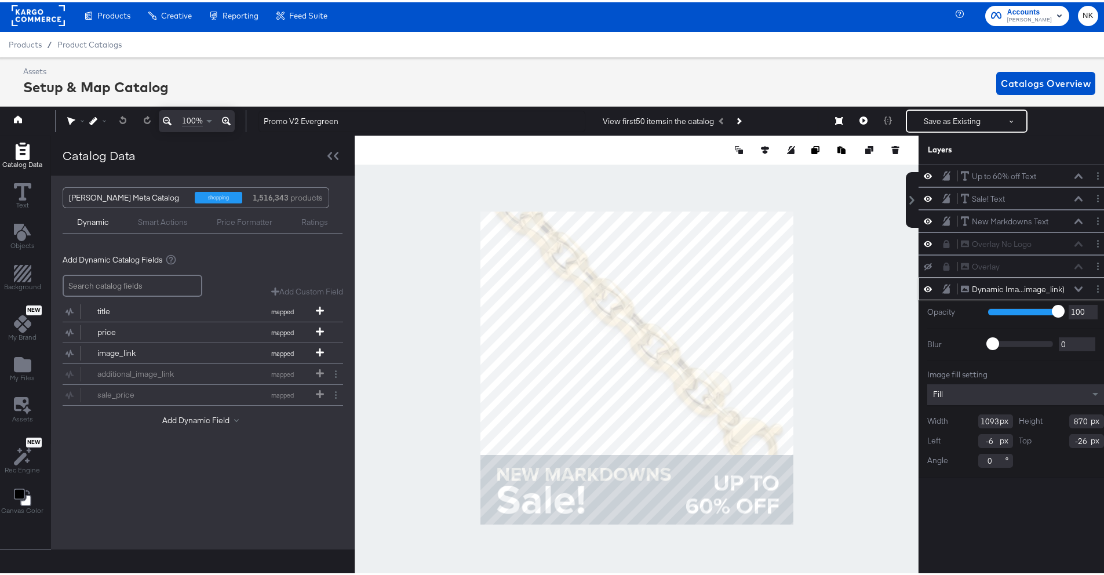
click at [942, 289] on icon at bounding box center [1078, 287] width 8 height 6
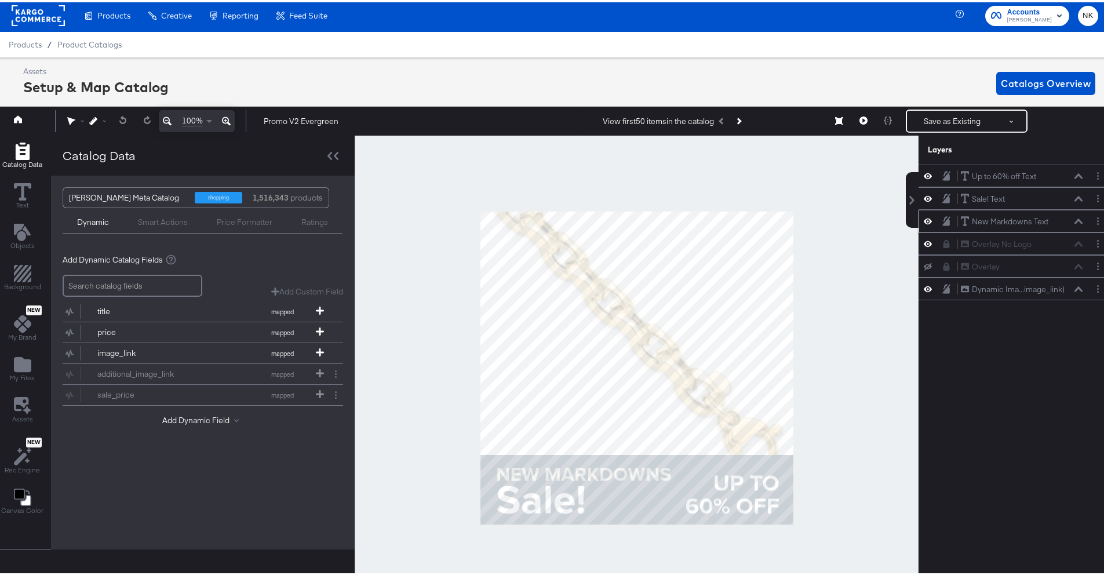
click at [942, 222] on button at bounding box center [1078, 219] width 9 height 7
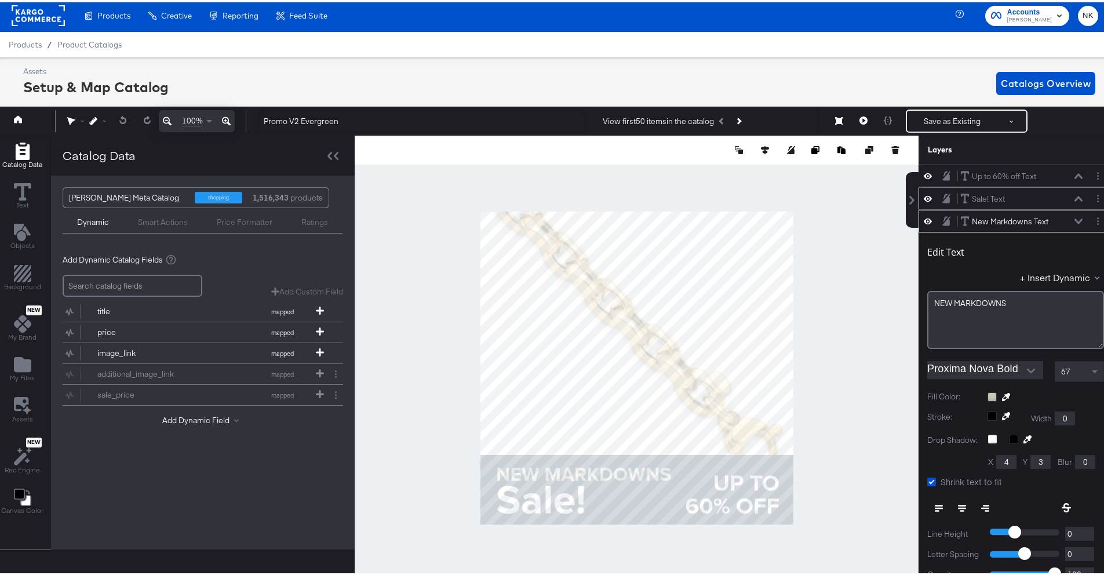
click at [942, 192] on div "Sale! Text Sale! Text" at bounding box center [1021, 197] width 123 height 12
click at [942, 201] on div "Sale! Text Sale! Text" at bounding box center [1021, 197] width 123 height 12
click at [942, 198] on icon at bounding box center [1078, 197] width 8 height 6
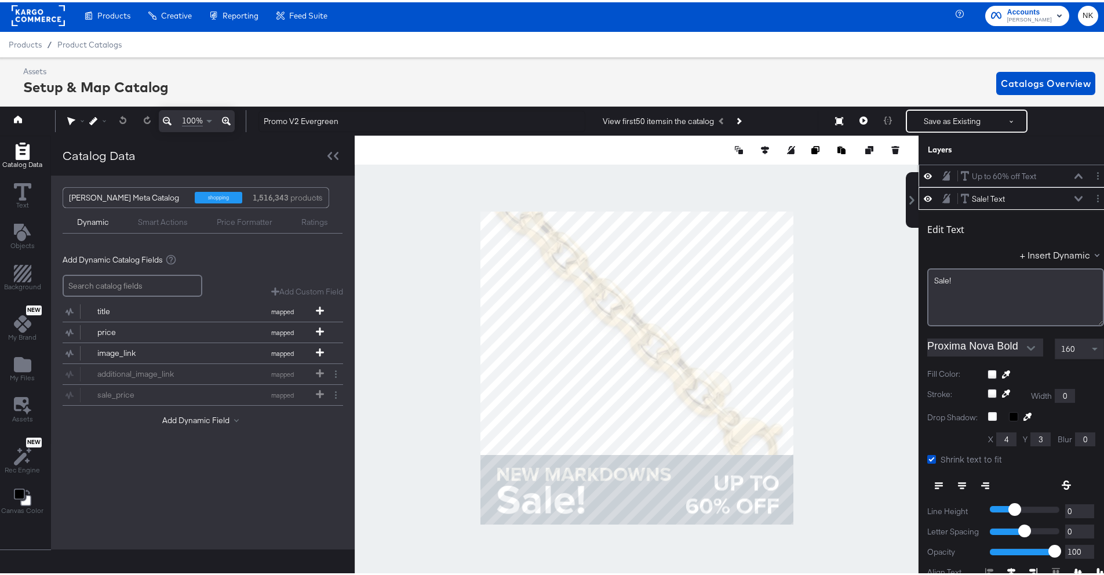
click at [942, 173] on icon at bounding box center [1078, 174] width 8 height 6
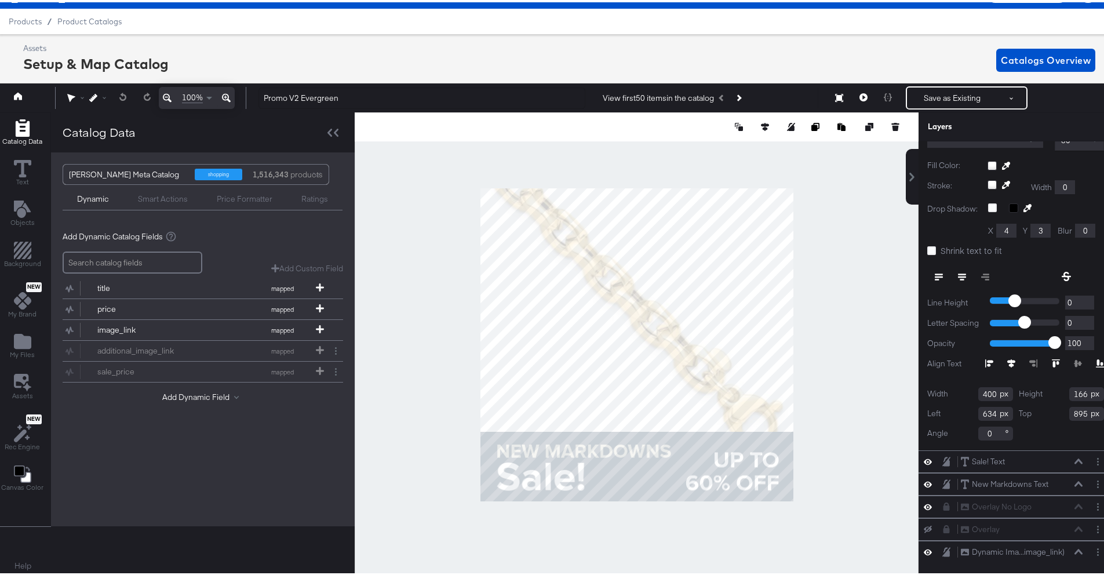
scroll to position [0, 3]
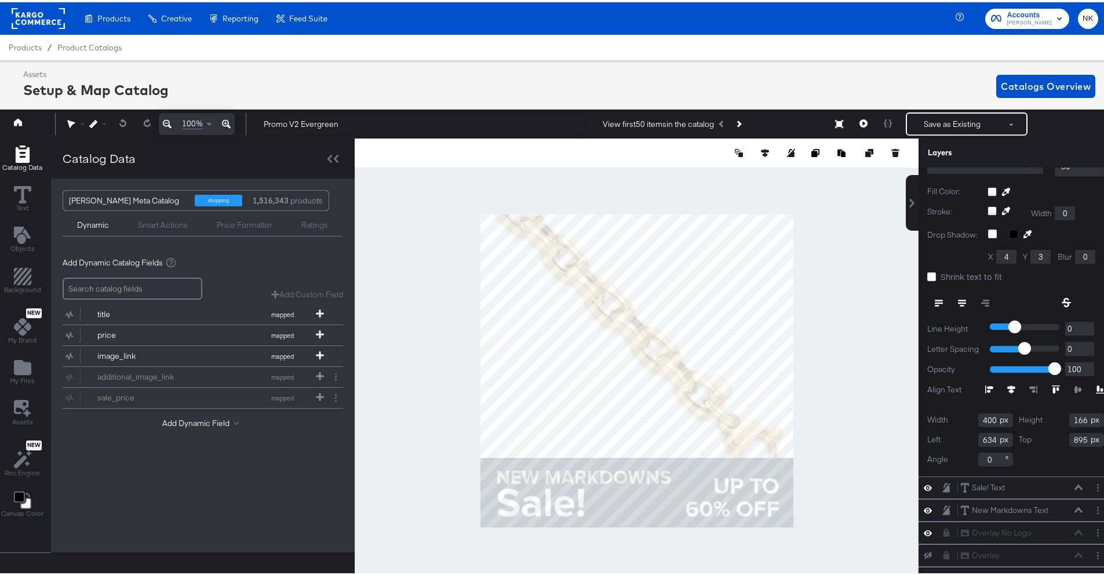
click at [37, 21] on rect at bounding box center [38, 16] width 53 height 21
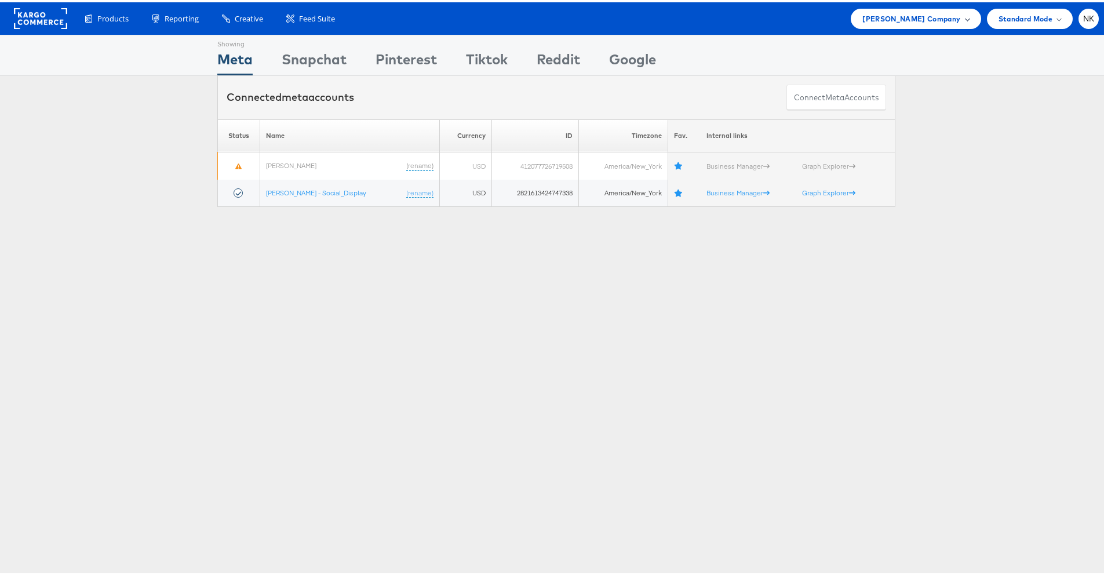
click at [901, 19] on div "[PERSON_NAME] Company" at bounding box center [916, 16] width 130 height 20
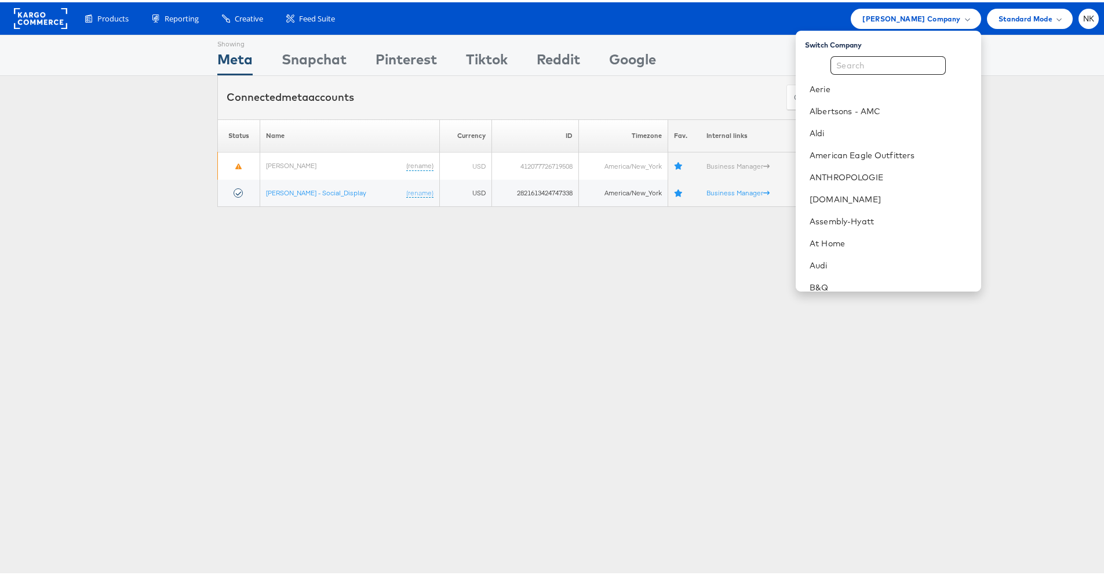
scroll to position [319, 0]
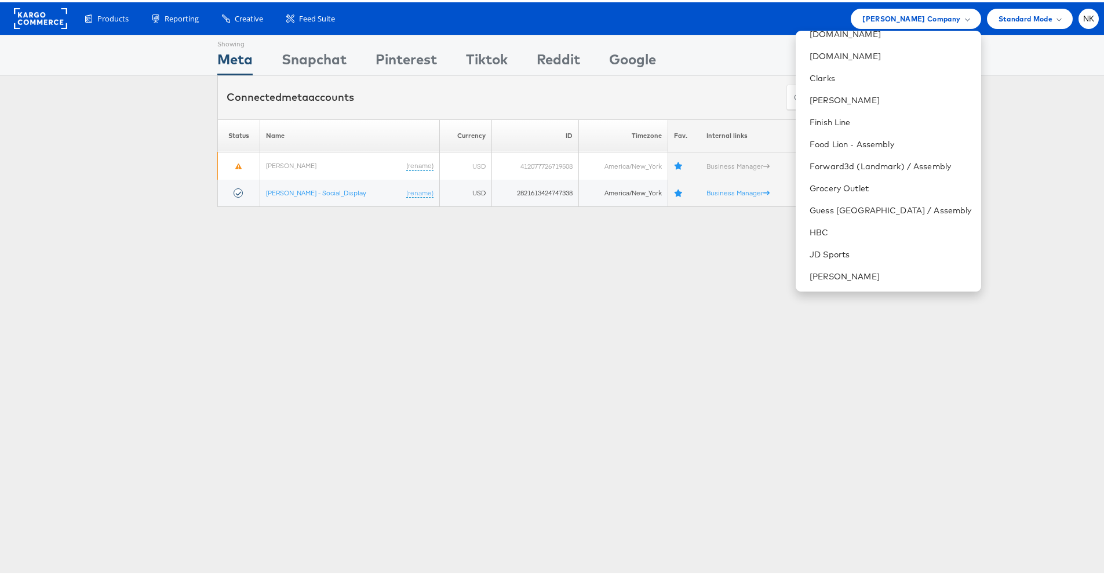
drag, startPoint x: 657, startPoint y: 356, endPoint x: 675, endPoint y: 342, distance: 22.6
click at [661, 353] on div "Showing Meta Showing Snapchat Showing Pinterest Showing Tiktok Showing Reddit S…" at bounding box center [556, 321] width 1113 height 579
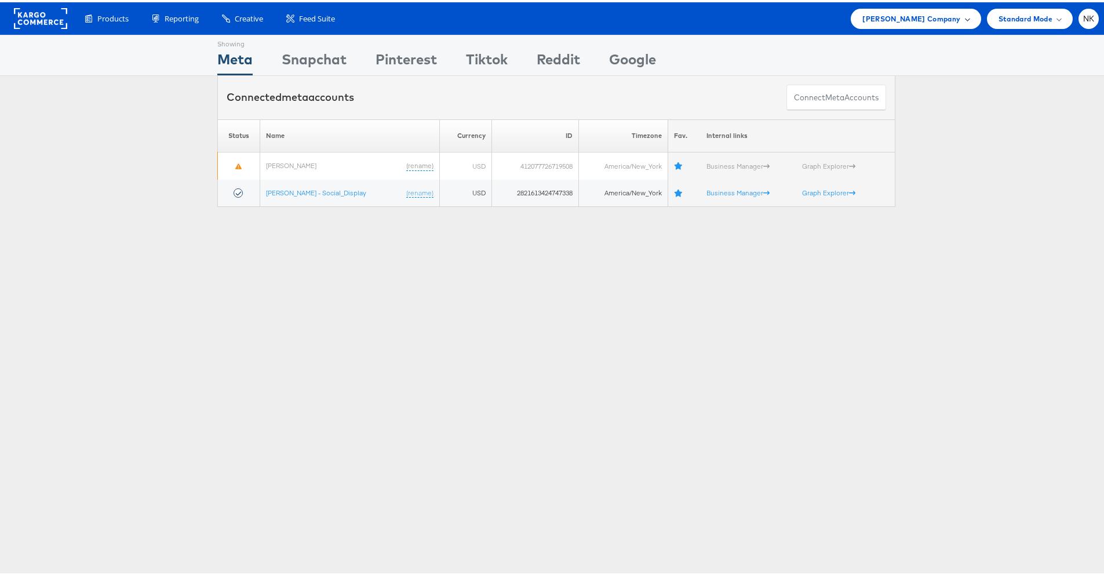
click at [945, 19] on span "Belk Company" at bounding box center [911, 16] width 98 height 12
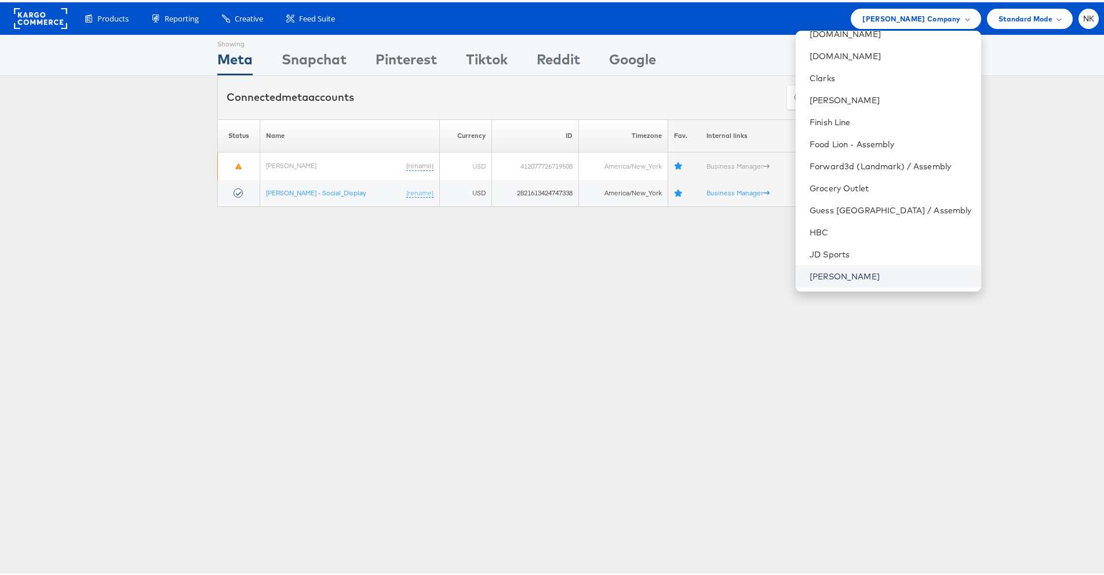
scroll to position [581, 0]
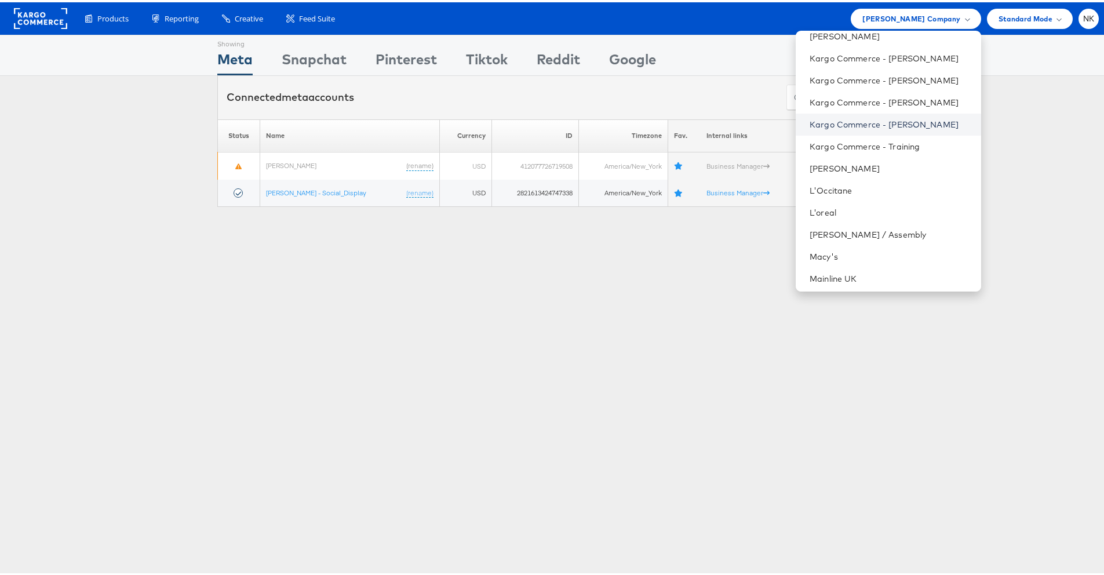
click at [890, 123] on link "Kargo Commerce - [PERSON_NAME]" at bounding box center [891, 122] width 162 height 12
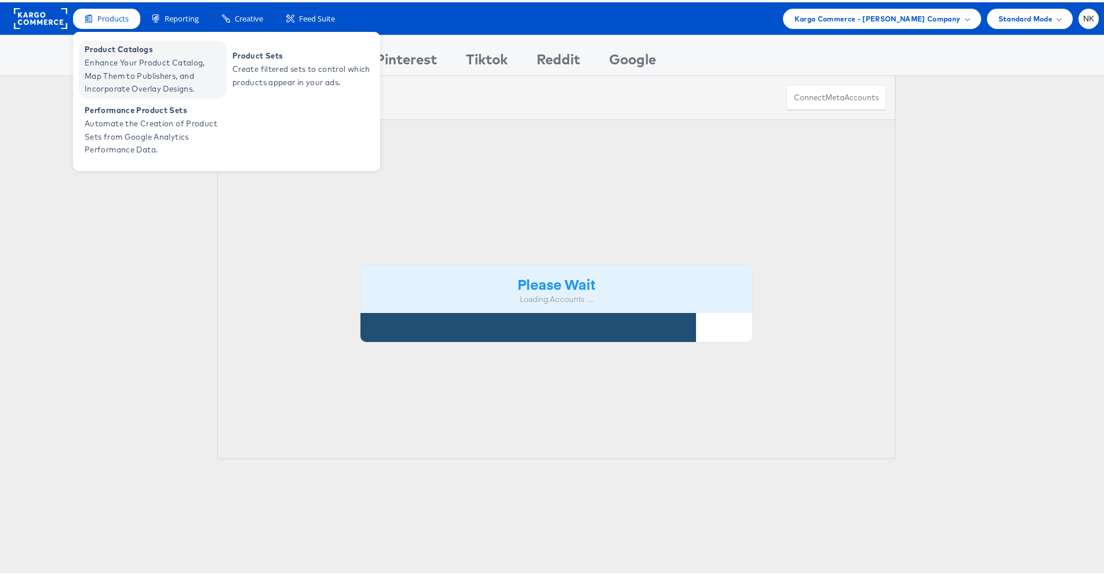
click at [118, 54] on span "Enhance Your Product Catalog, Map Them to Publishers, and Incorporate Overlay D…" at bounding box center [154, 73] width 139 height 39
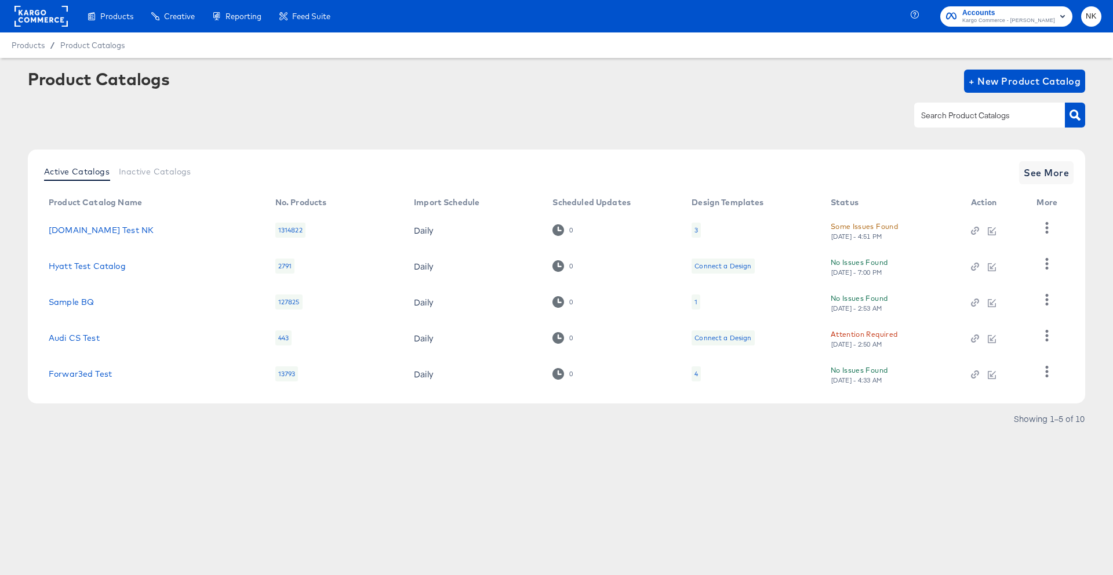
drag, startPoint x: 348, startPoint y: 141, endPoint x: 539, endPoint y: 146, distance: 191.3
click at [348, 141] on div "Product Catalogs + New Product Catalog Active Catalogs Inactive Catalogs See Mo…" at bounding box center [556, 252] width 1057 height 364
click at [974, 85] on span "+ New Product Catalog" at bounding box center [1024, 81] width 112 height 16
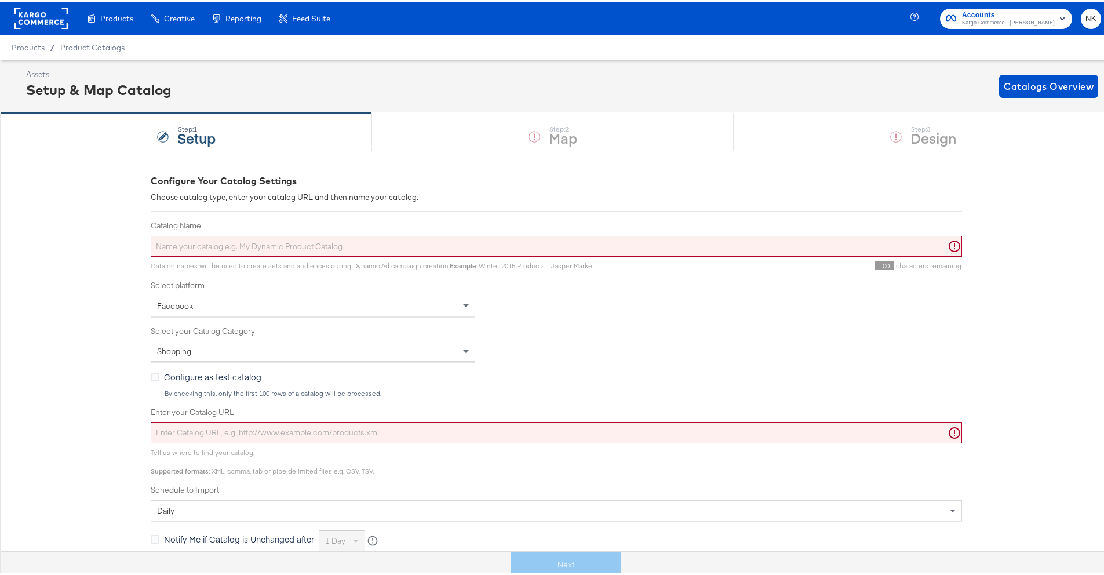
click at [156, 234] on input "Catalog Name" at bounding box center [556, 244] width 811 height 21
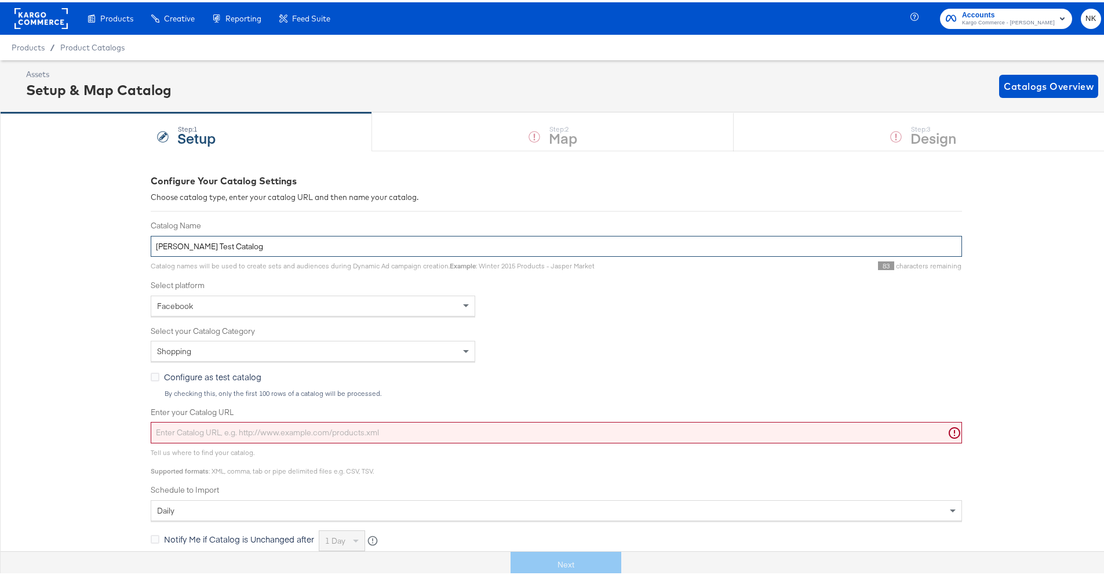
type input "Belk Test Catalog"
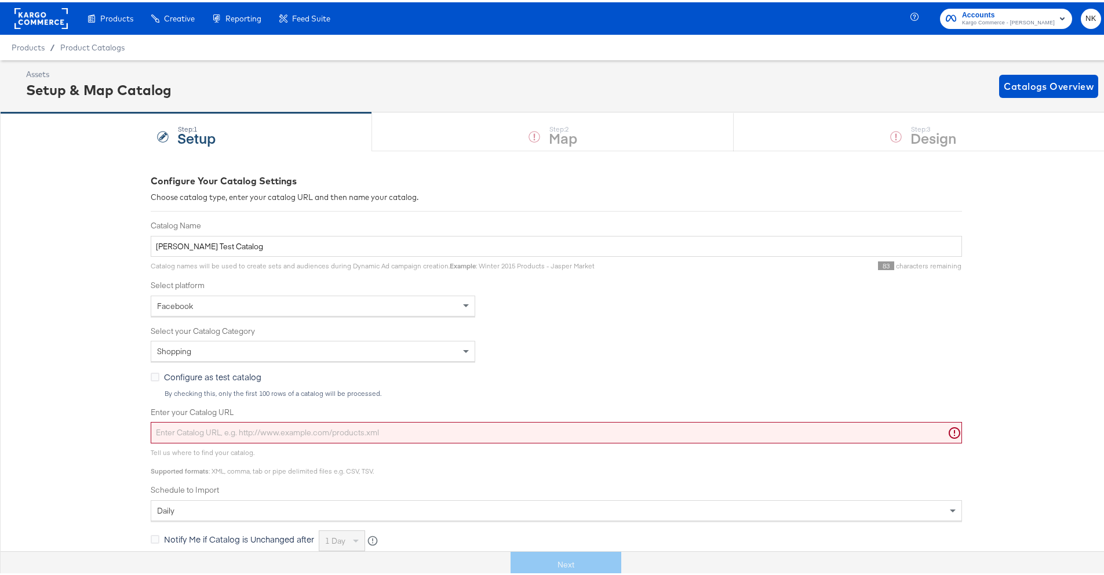
click at [245, 437] on input "Enter your Catalog URL" at bounding box center [556, 430] width 811 height 21
paste input "https://ace.stitcherads.com/exports/1383/universal/none/universal/export.tsv.gz"
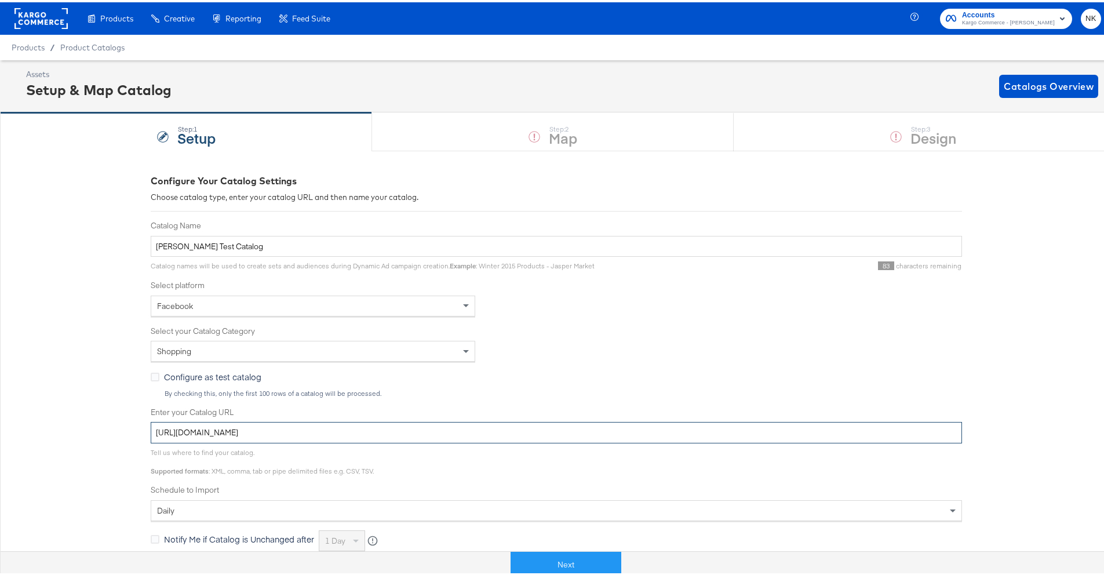
type input "https://ace.stitcherads.com/exports/1383/universal/none/universal/export.tsv.gz"
click at [590, 331] on label "Select your Catalog Category" at bounding box center [556, 328] width 811 height 11
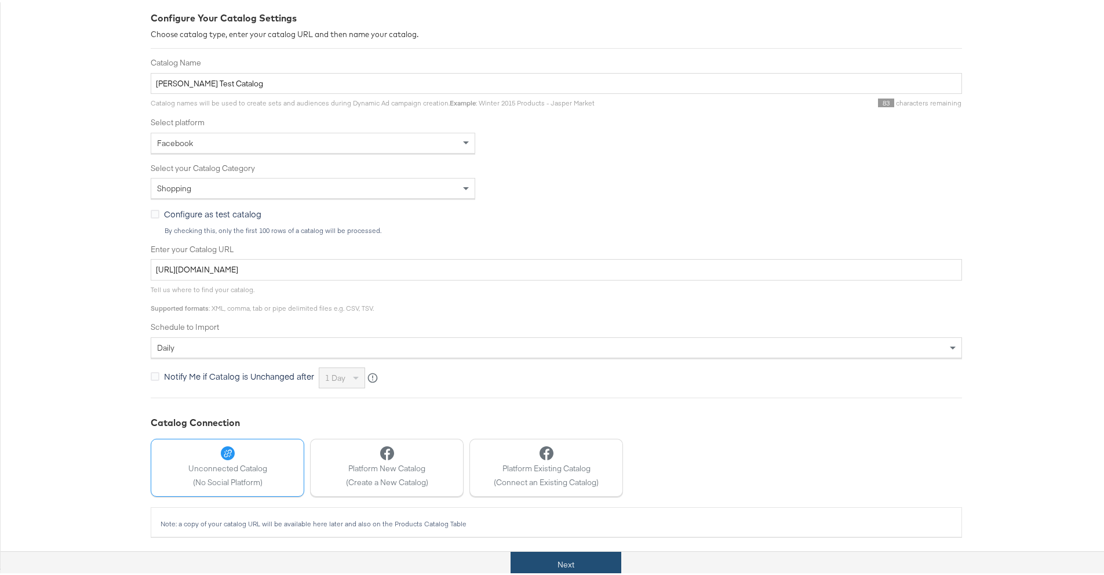
click at [555, 562] on button "Next" at bounding box center [566, 562] width 111 height 26
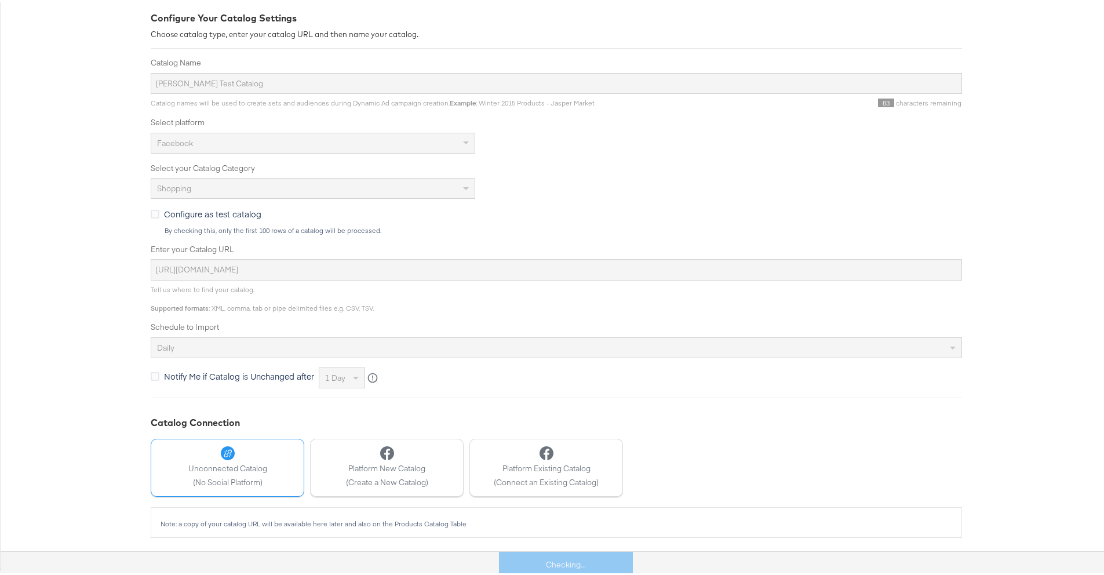
scroll to position [0, 0]
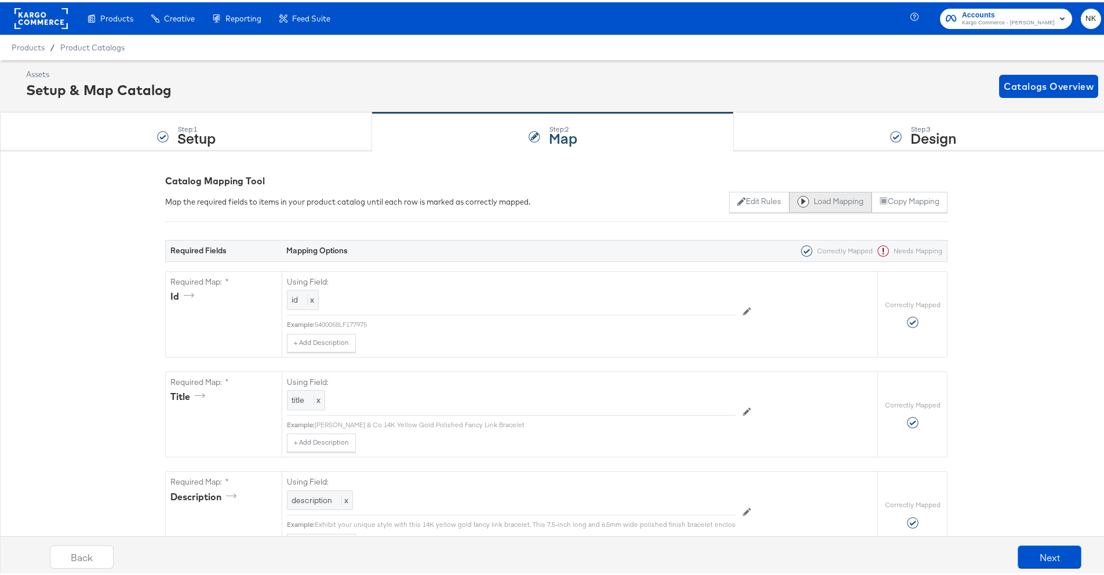
click at [856, 201] on button "Load Mapping" at bounding box center [830, 199] width 82 height 21
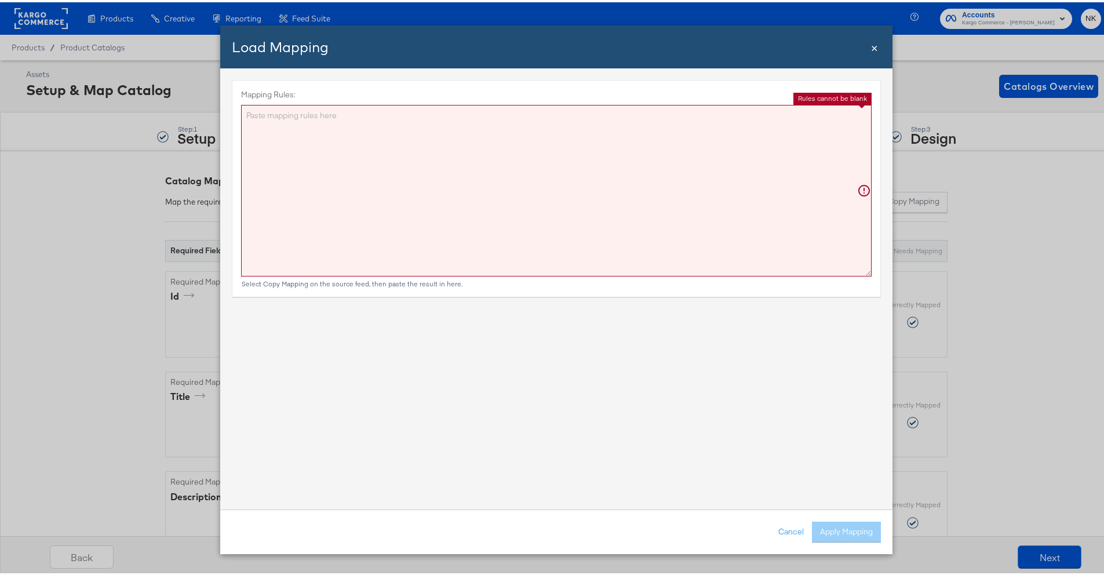
click at [669, 195] on textarea "Mapping Rules:" at bounding box center [556, 189] width 630 height 172
paste textarea "{"id":"{{{\"id\"}}}","title":"{{{ titleize title }}}","description":"{{{\"descr…"
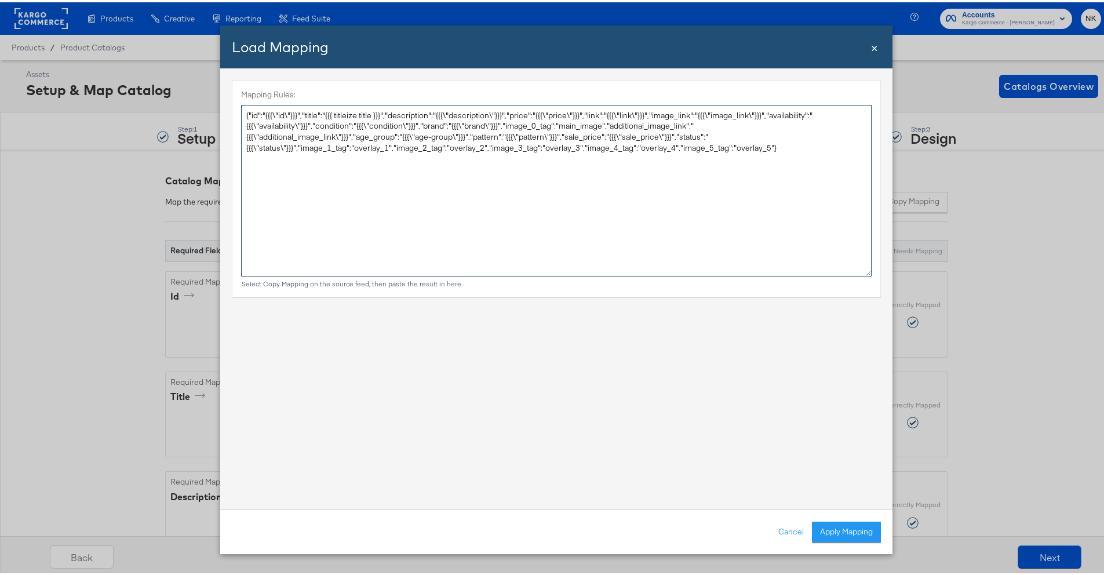
drag, startPoint x: 763, startPoint y: 146, endPoint x: 296, endPoint y: 147, distance: 466.5
click at [296, 147] on textarea "{"id":"{{{\"id\"}}}","title":"{{{ titleize title }}}","description":"{{{\"descr…" at bounding box center [556, 189] width 630 height 172
click at [709, 222] on textarea "{"id":"{{{\"id\"}}}","title":"{{{ titleize title }}}","description":"{{{\"descr…" at bounding box center [556, 189] width 630 height 172
type textarea "{ "id": "{{{\"id\"}}}", "title": "{{{ titleize title }}}", "description": "{{{\…"
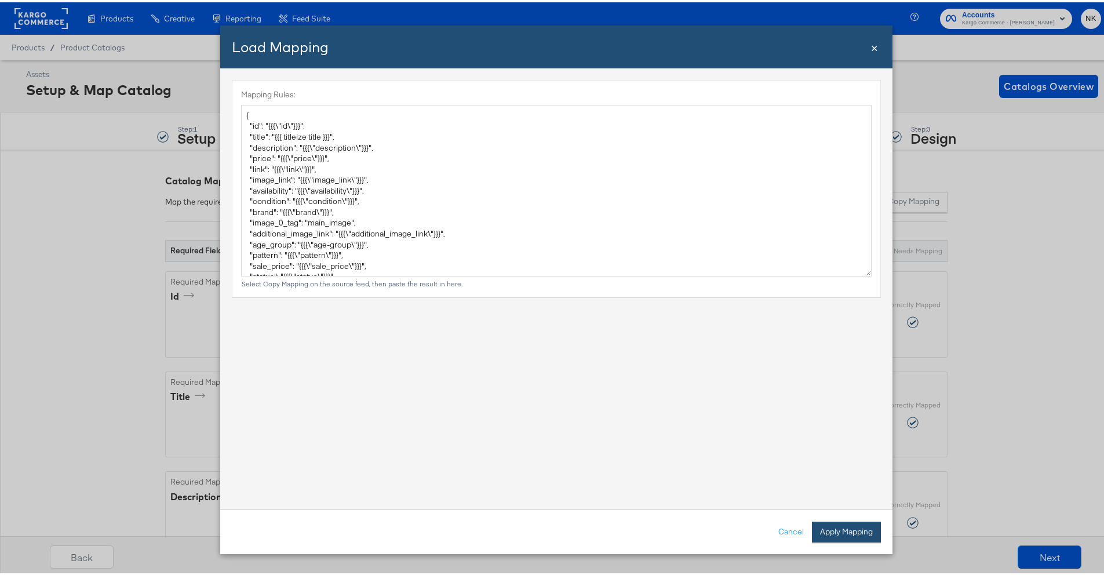
click at [839, 538] on button "Apply Mapping" at bounding box center [846, 529] width 69 height 21
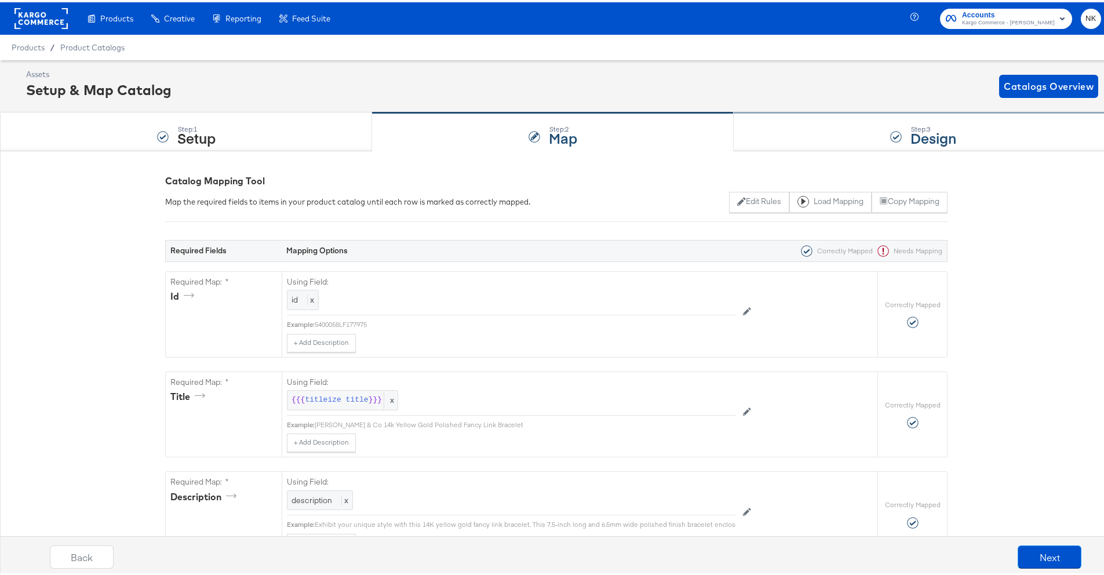
click at [836, 123] on div "Step: 3 Design" at bounding box center [923, 130] width 379 height 38
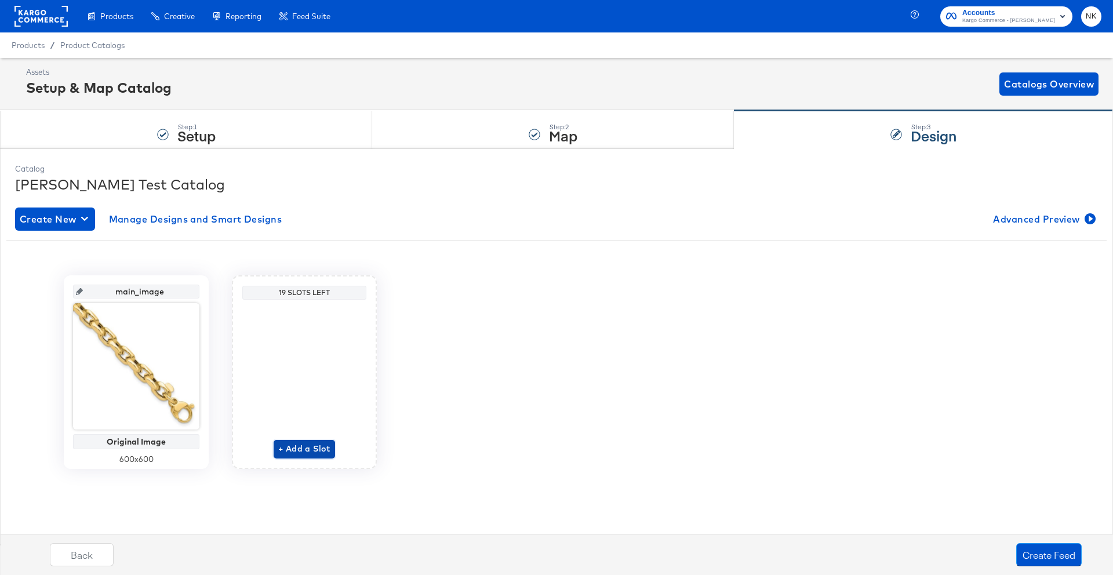
click at [278, 444] on button "+ Add a Slot" at bounding box center [304, 449] width 61 height 19
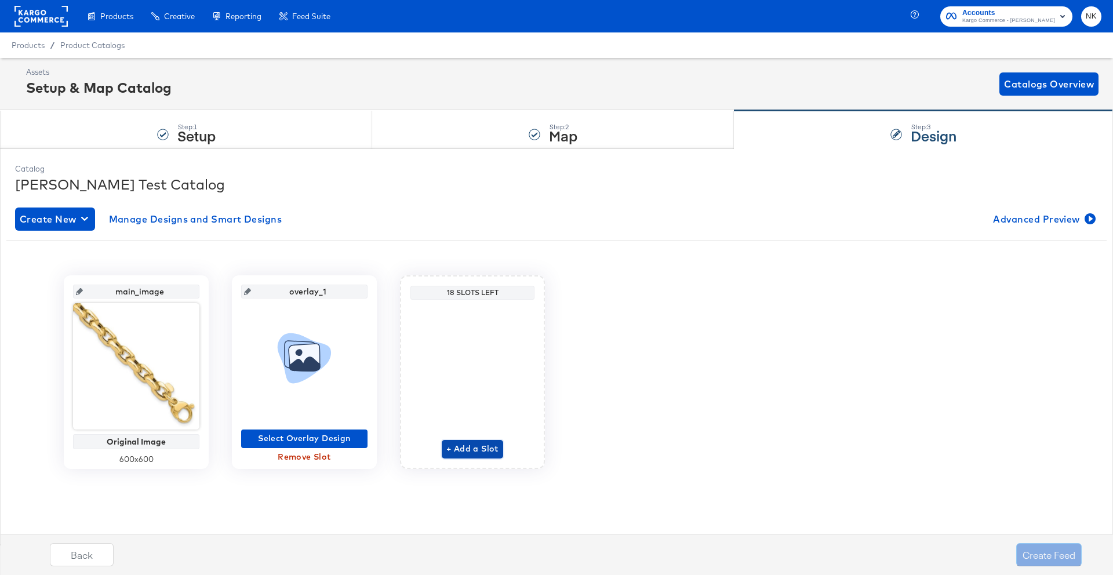
click at [464, 442] on span "+ Add a Slot" at bounding box center [472, 449] width 52 height 14
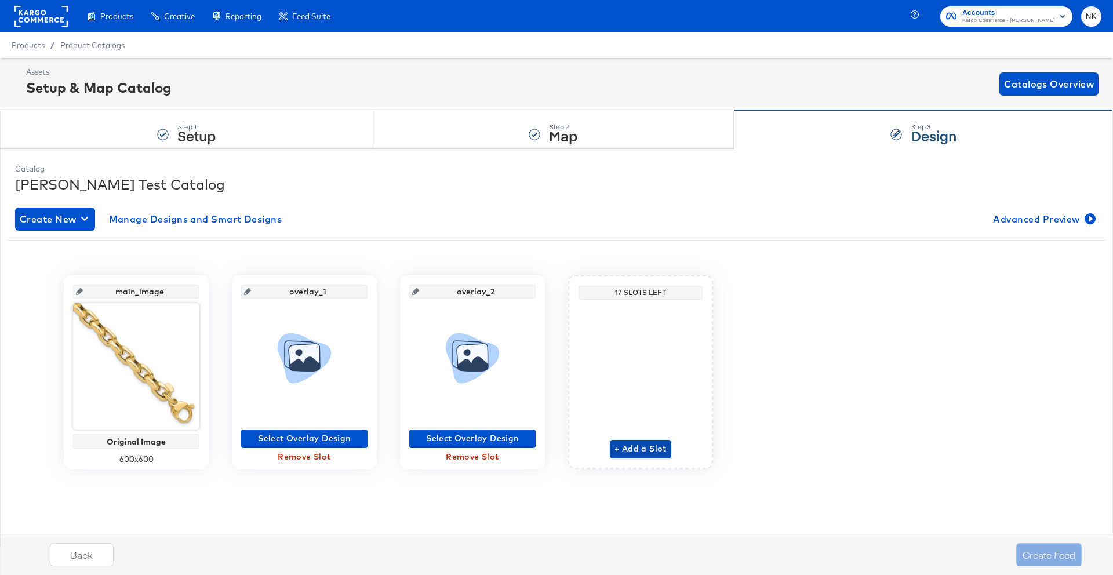
click at [615, 447] on span "+ Add a Slot" at bounding box center [640, 449] width 52 height 14
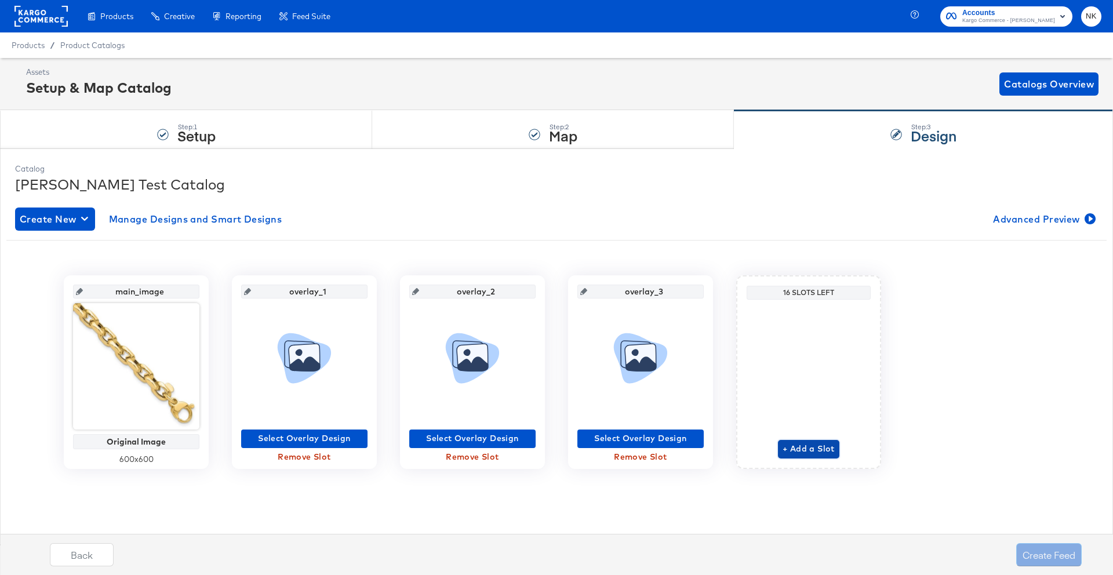
click at [787, 449] on span "+ Add a Slot" at bounding box center [808, 449] width 52 height 14
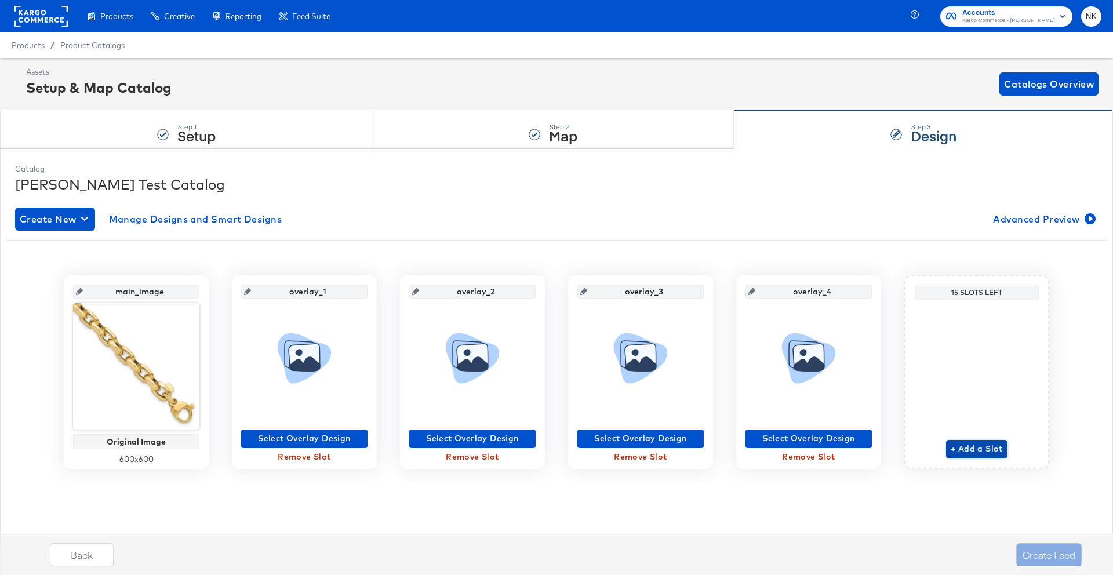
click at [968, 447] on span "+ Add a Slot" at bounding box center [976, 449] width 52 height 14
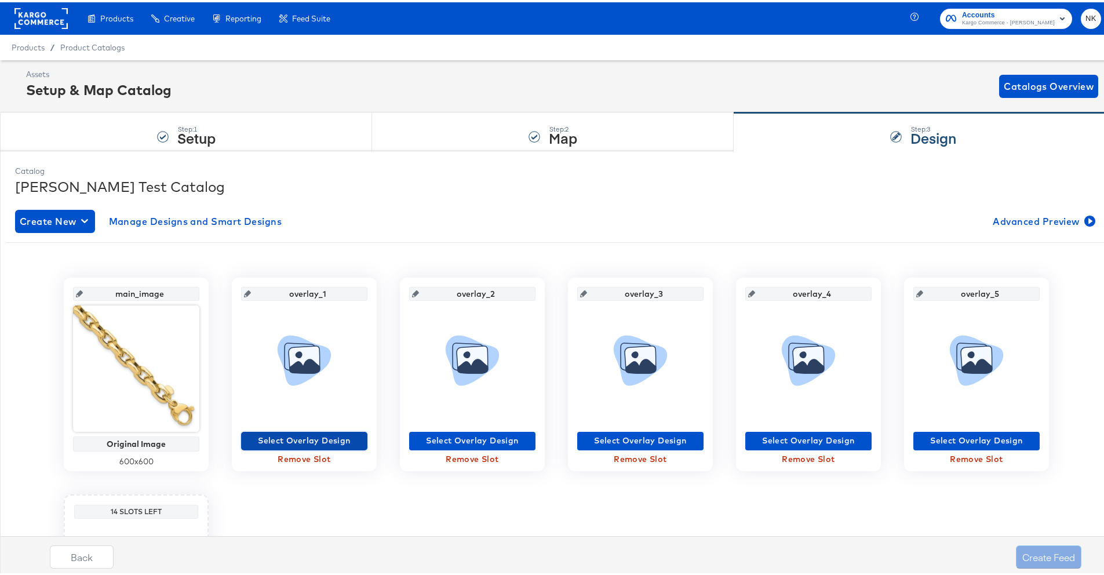
click at [333, 438] on span "Select Overlay Design" at bounding box center [304, 438] width 117 height 14
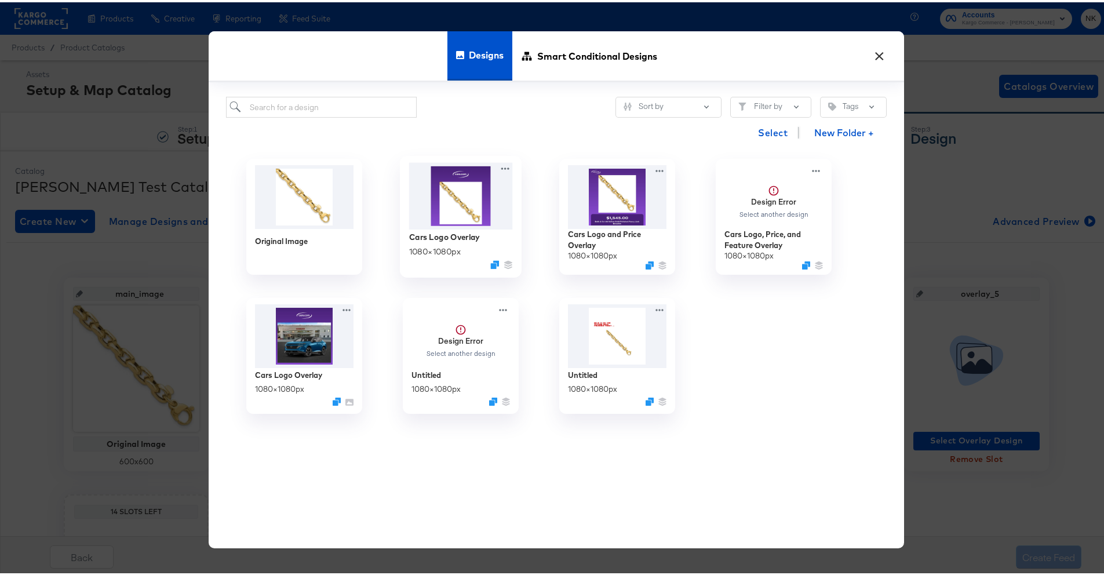
click at [448, 205] on img at bounding box center [461, 193] width 104 height 67
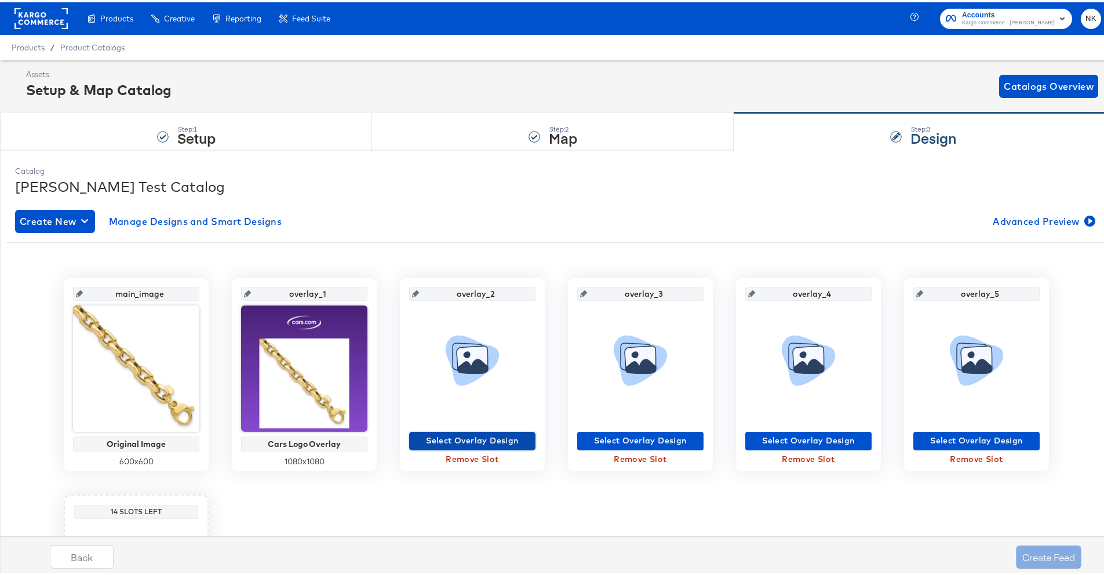
click at [477, 438] on span "Select Overlay Design" at bounding box center [472, 438] width 117 height 14
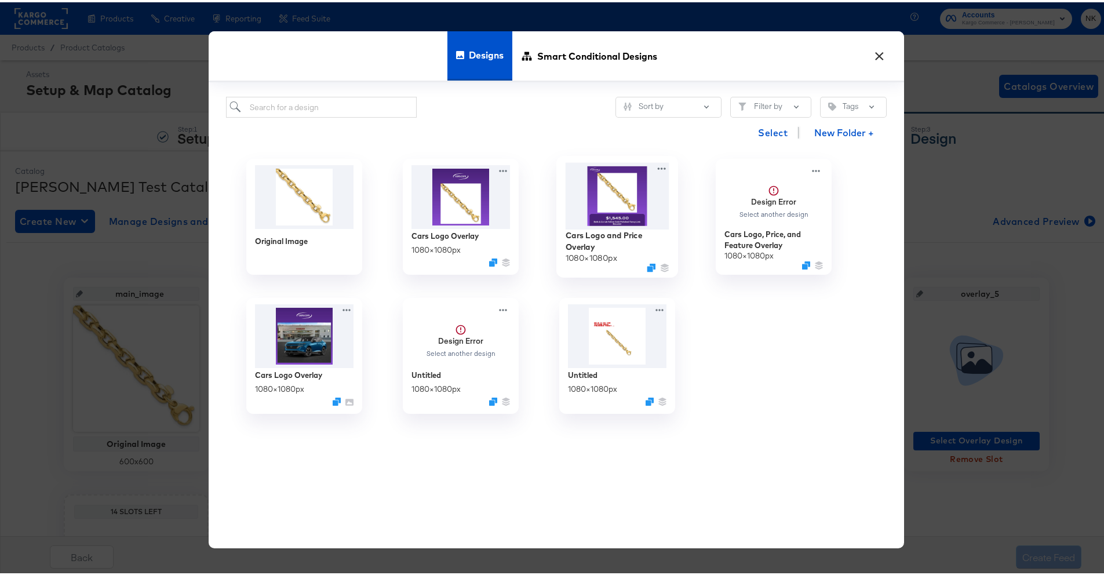
click at [600, 202] on img at bounding box center [618, 193] width 104 height 67
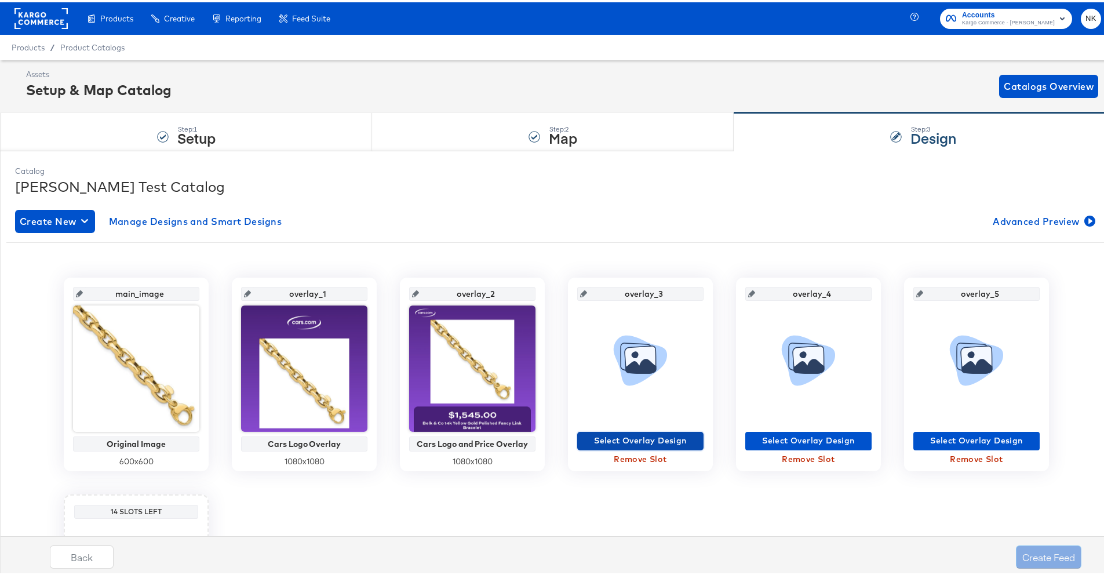
click at [624, 435] on span "Select Overlay Design" at bounding box center [640, 438] width 117 height 14
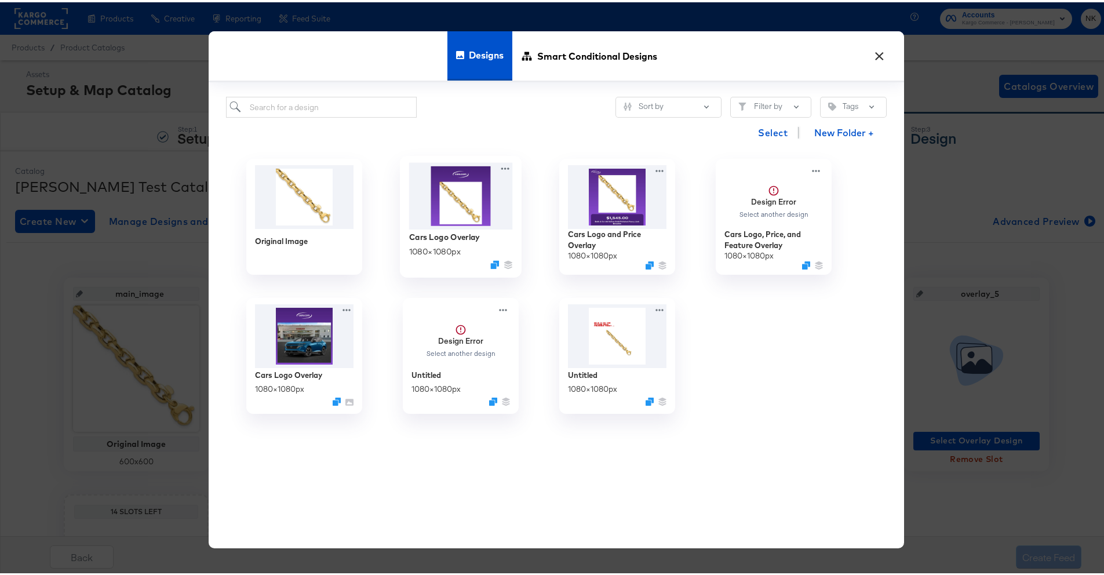
click at [468, 215] on img at bounding box center [461, 193] width 104 height 67
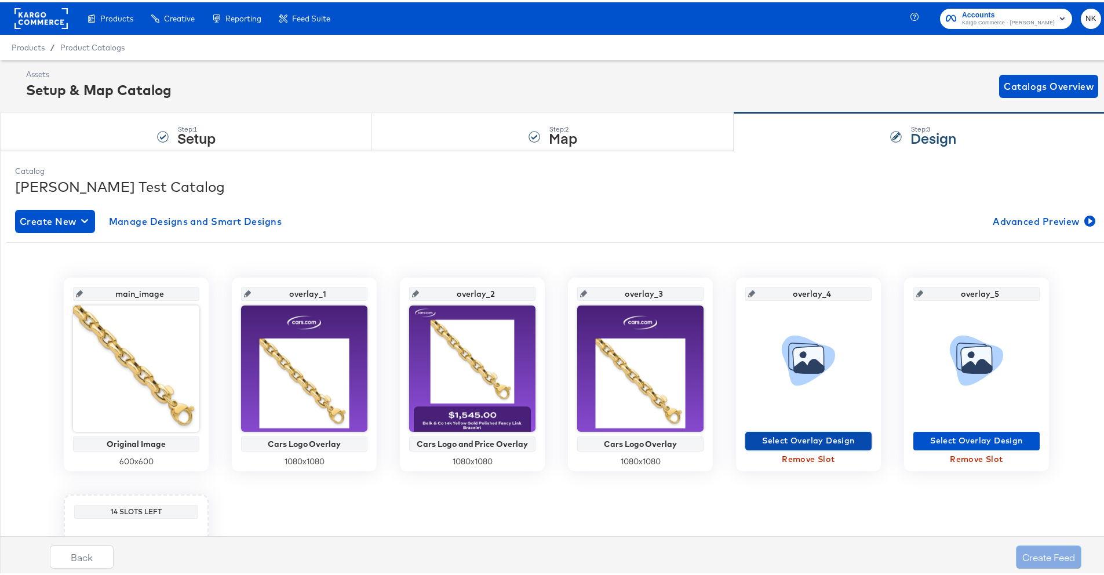
click at [750, 433] on span "Select Overlay Design" at bounding box center [808, 438] width 117 height 14
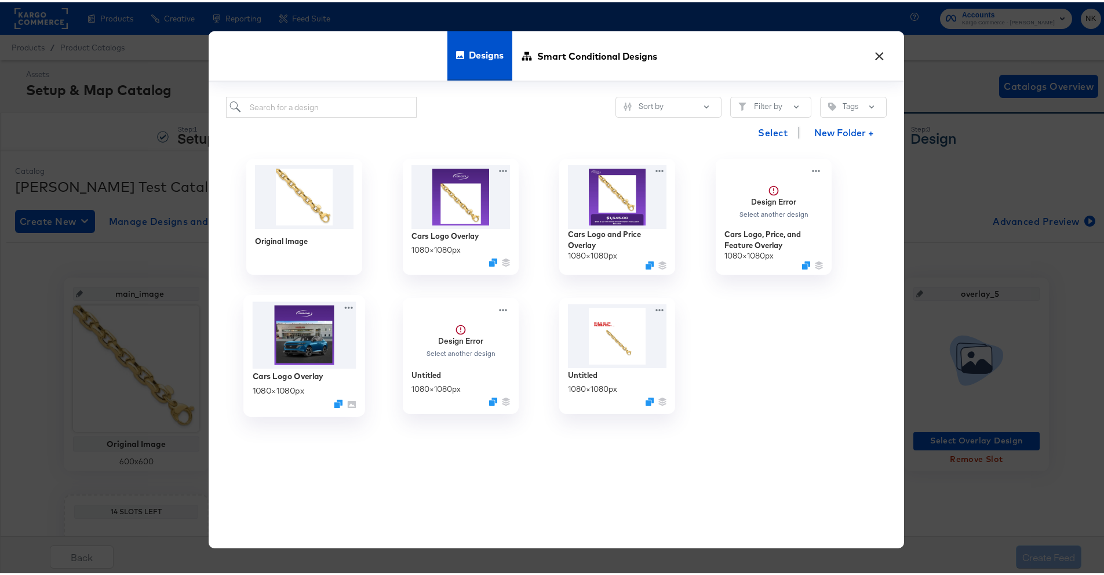
click at [285, 333] on img at bounding box center [305, 332] width 104 height 67
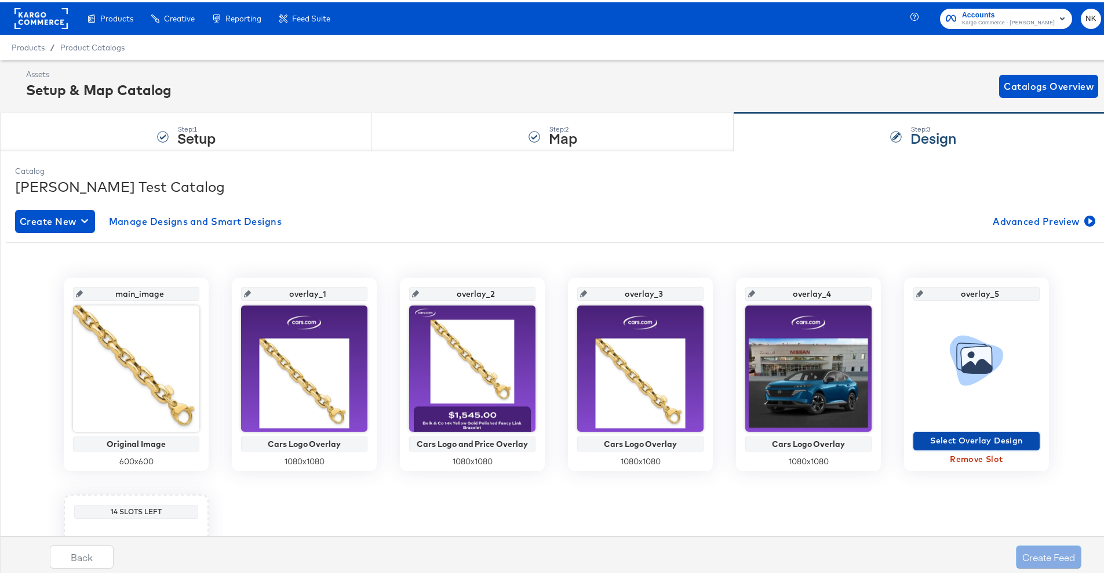
click at [933, 433] on span "Select Overlay Design" at bounding box center [976, 438] width 117 height 14
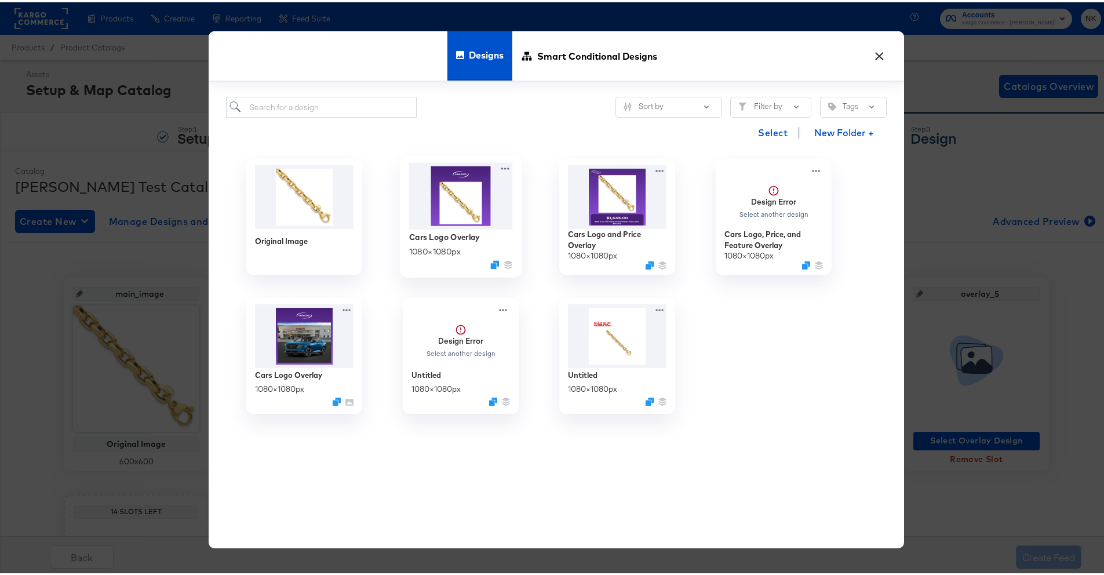
click at [482, 201] on img at bounding box center [461, 193] width 104 height 67
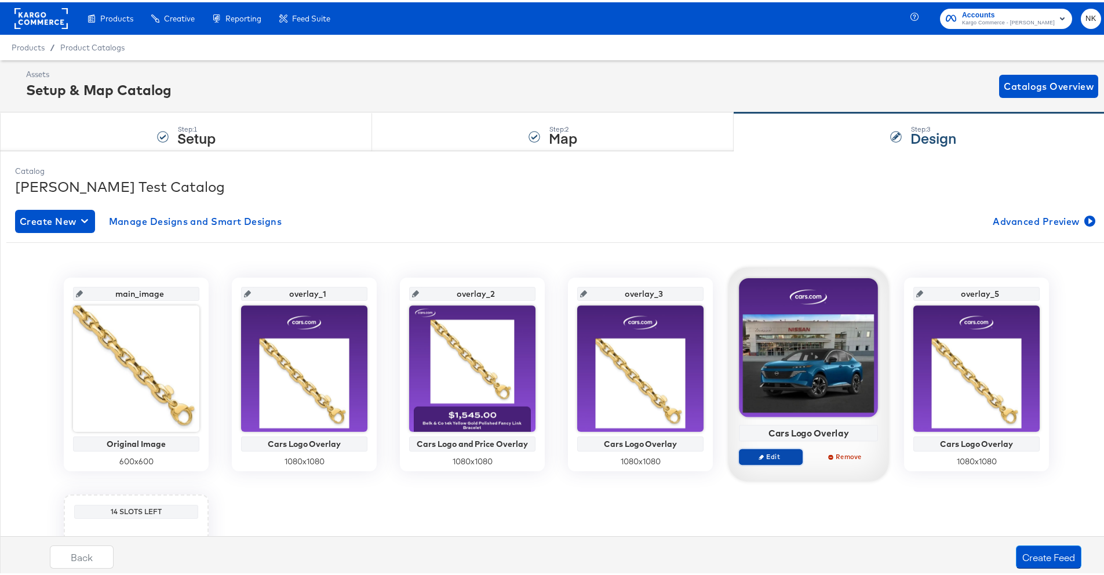
click at [784, 451] on span "Edit" at bounding box center [770, 454] width 53 height 9
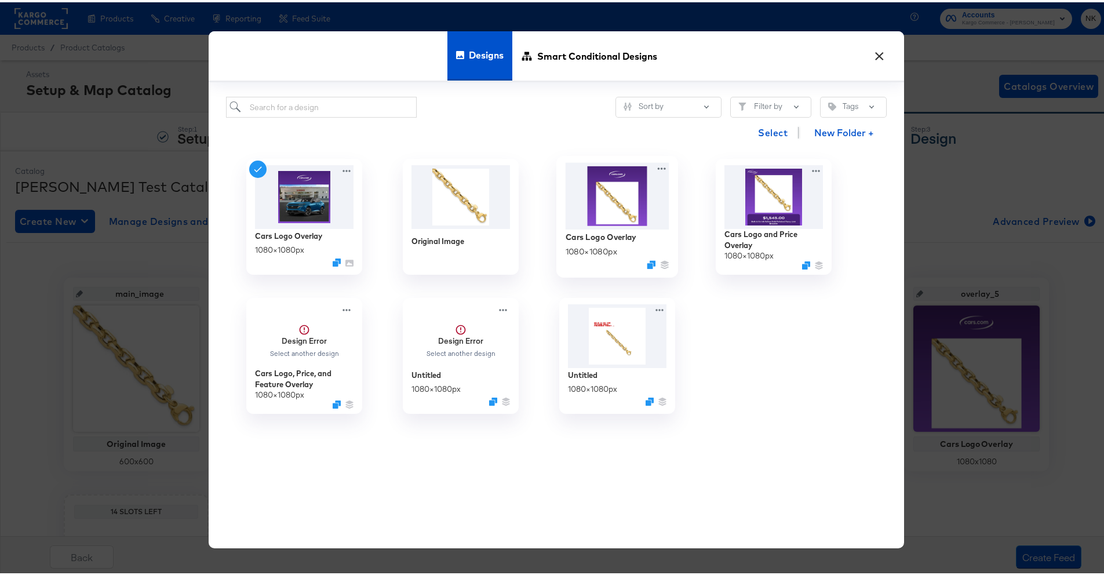
click at [620, 194] on img at bounding box center [618, 193] width 104 height 67
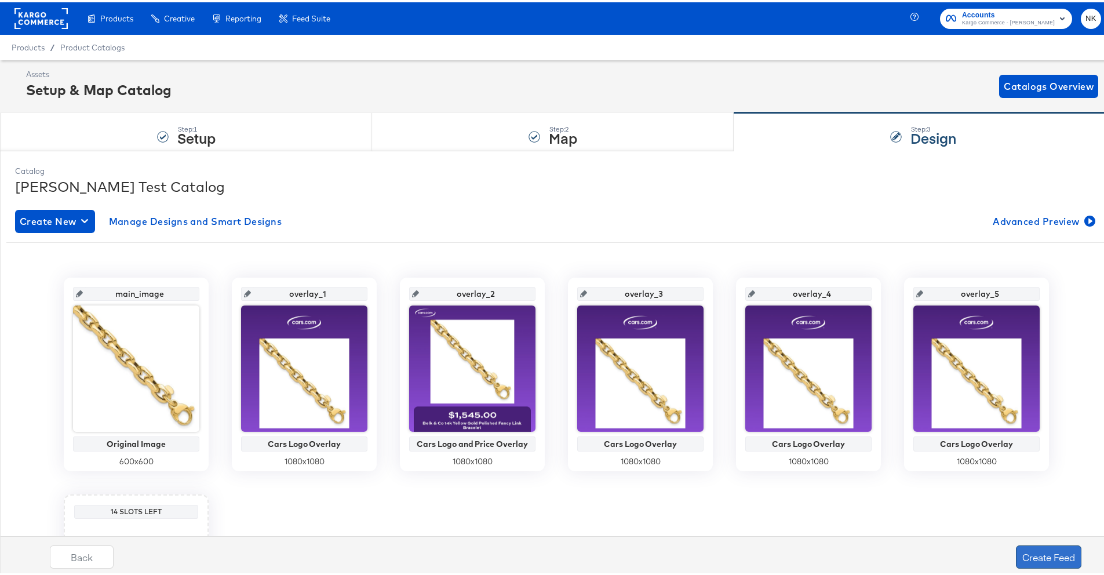
click at [1019, 552] on button "Create Feed" at bounding box center [1048, 554] width 65 height 23
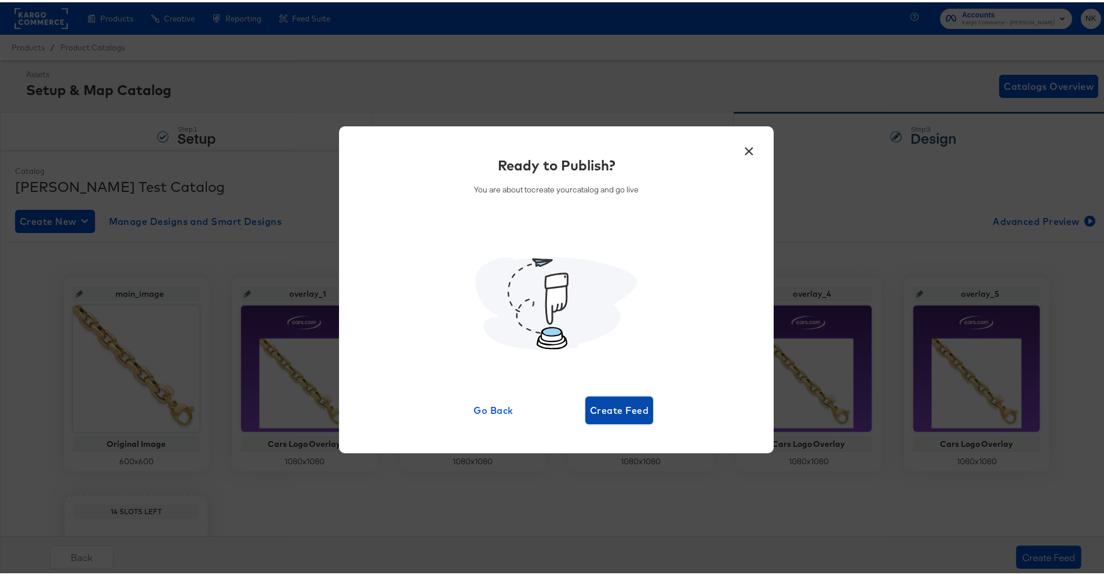
click at [621, 414] on span "Create Feed" at bounding box center [619, 408] width 59 height 16
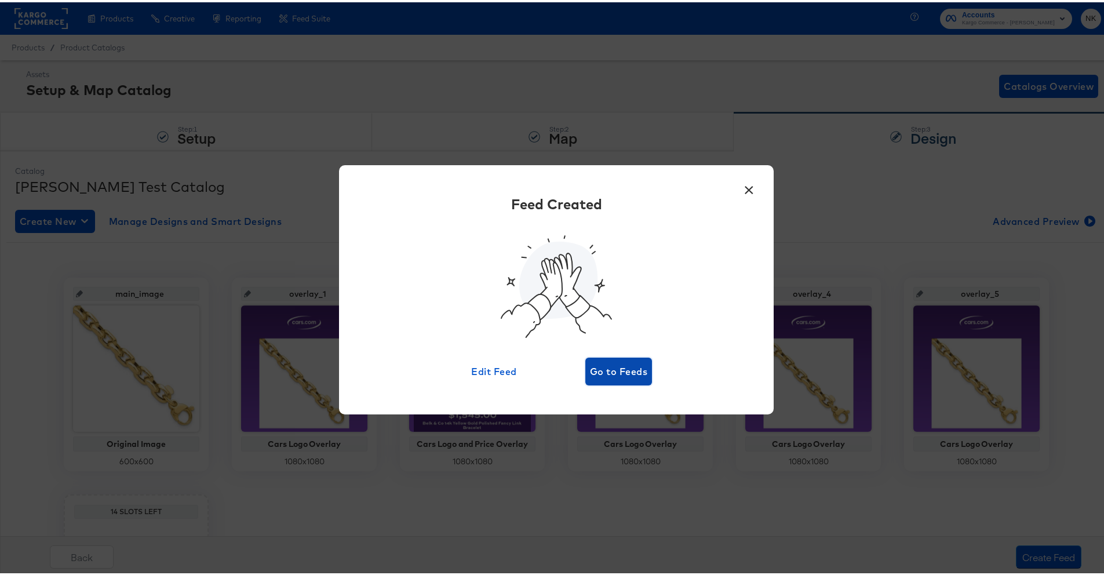
click at [619, 366] on span "Go to Feeds" at bounding box center [618, 369] width 57 height 16
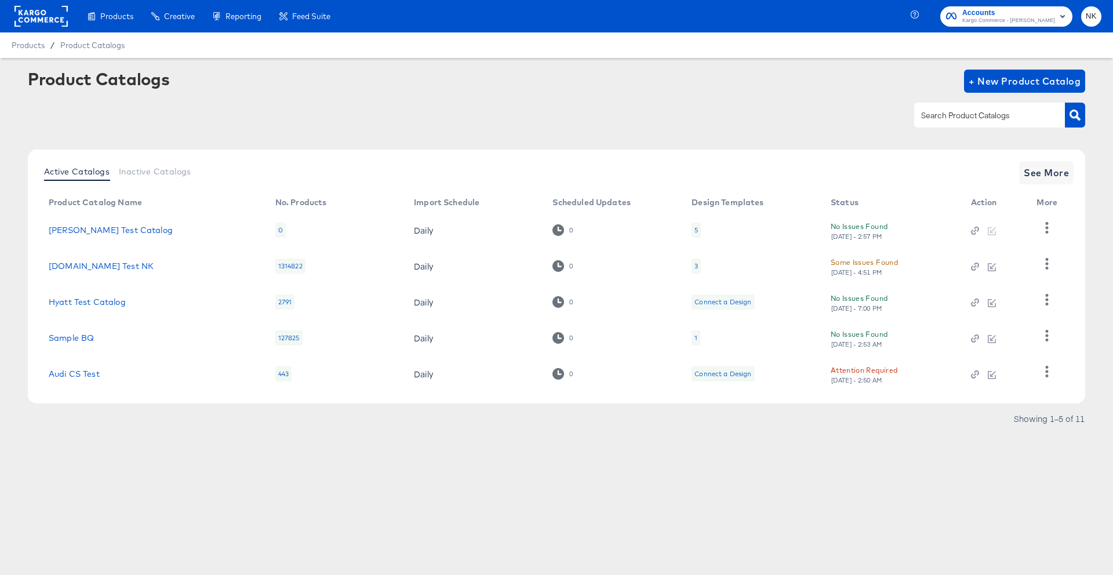
click at [293, 107] on div at bounding box center [556, 115] width 1057 height 26
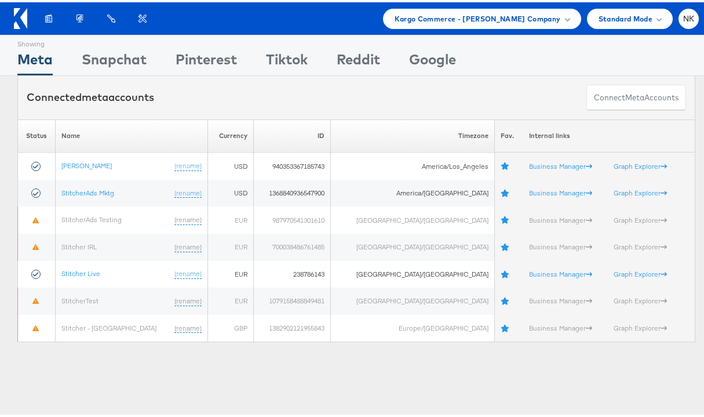
click at [21, 24] on icon at bounding box center [20, 16] width 13 height 21
click at [190, 7] on div "Products Product Catalogs Enhance Your Product Catalog, Map Them to Publishers,…" at bounding box center [366, 16] width 666 height 20
